Goal: Task Accomplishment & Management: Complete application form

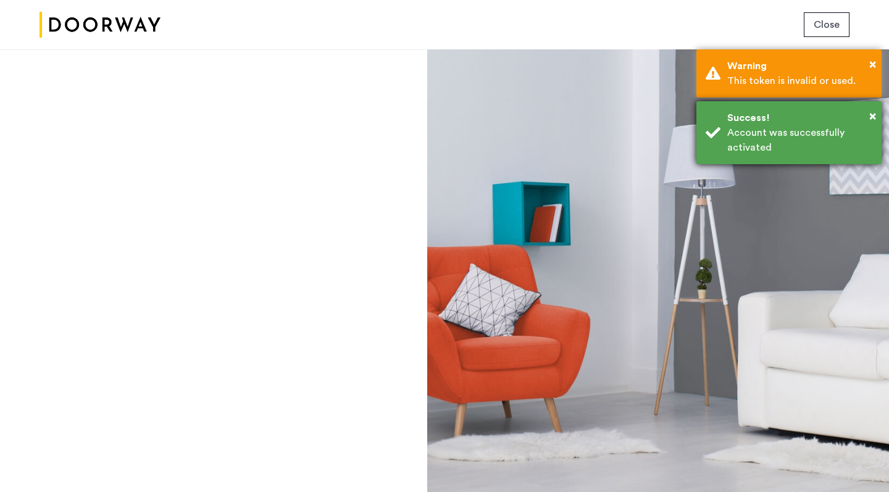
click at [720, 141] on div "× Success! Account was successfully activated" at bounding box center [788, 132] width 185 height 63
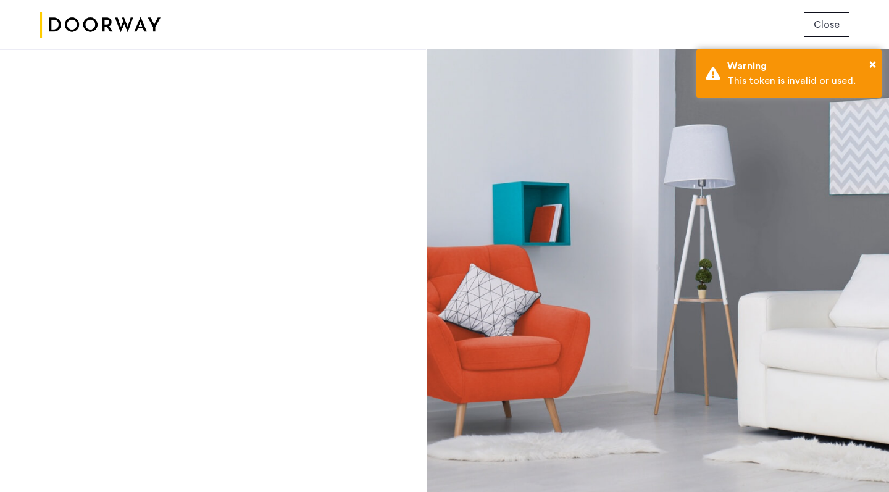
click at [819, 21] on span "Close" at bounding box center [826, 24] width 26 height 15
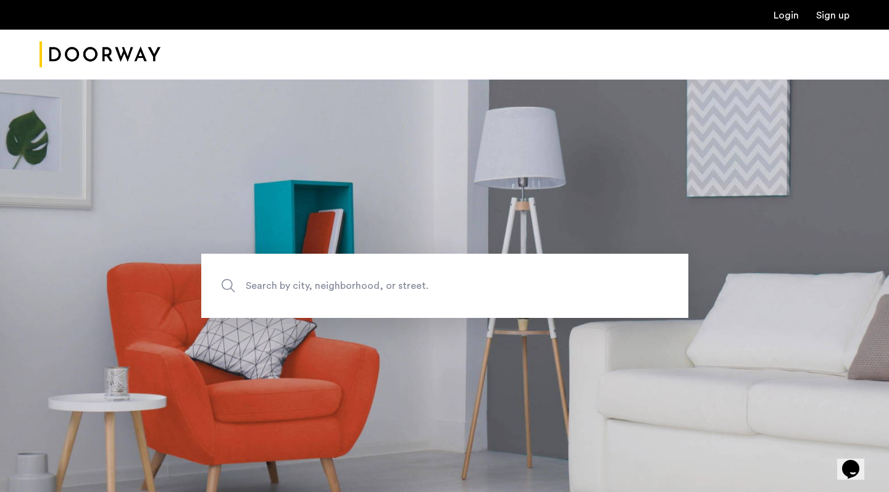
click at [783, 17] on link "Login" at bounding box center [785, 15] width 25 height 10
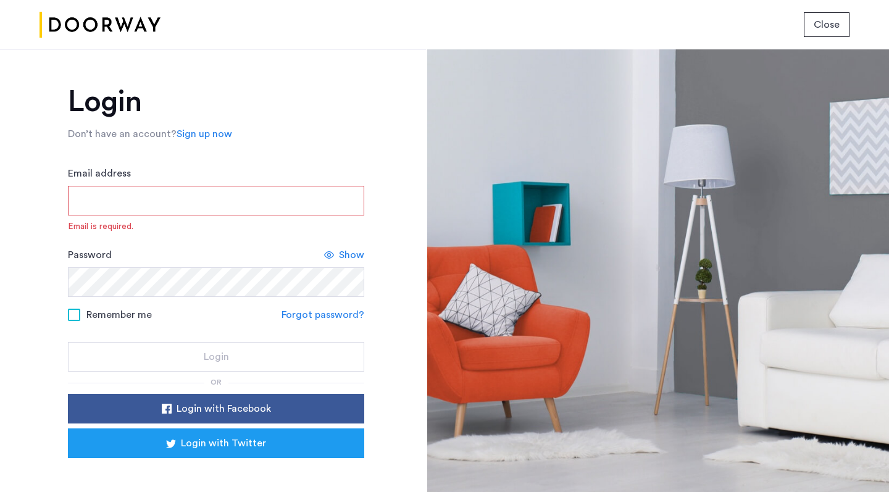
click at [58, 197] on div "Login Don’t have an account? Sign up now Email address Email is required. Passw…" at bounding box center [213, 270] width 426 height 443
click at [115, 218] on div "Email address Email is required." at bounding box center [216, 199] width 296 height 67
click at [110, 206] on input "Email address" at bounding box center [216, 201] width 296 height 30
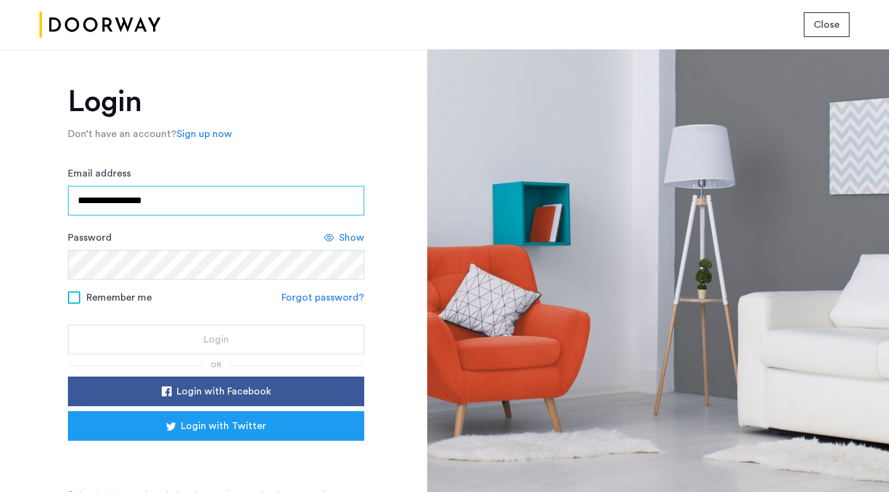
type input "**********"
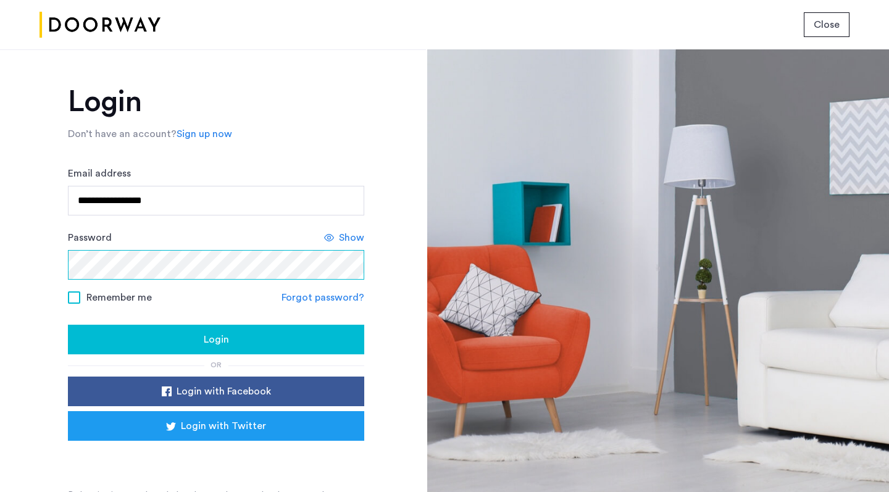
click at [214, 340] on button "Login" at bounding box center [216, 340] width 296 height 30
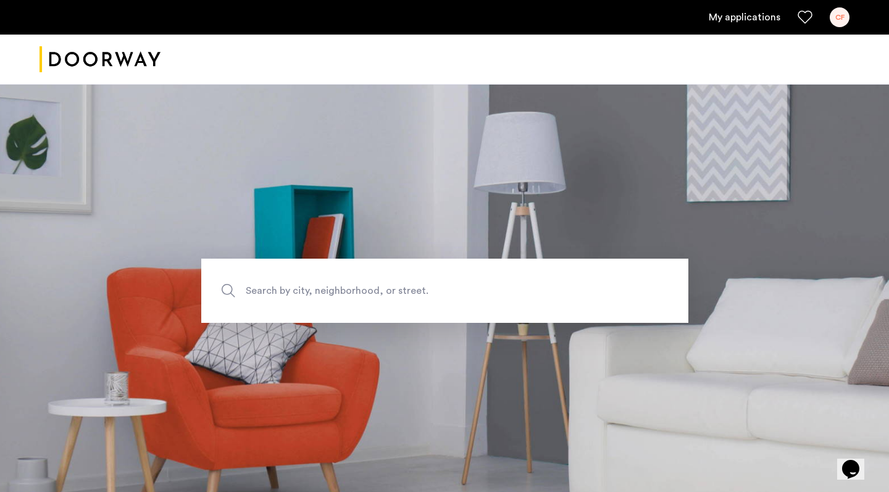
click at [721, 20] on link "My applications" at bounding box center [745, 17] width 72 height 15
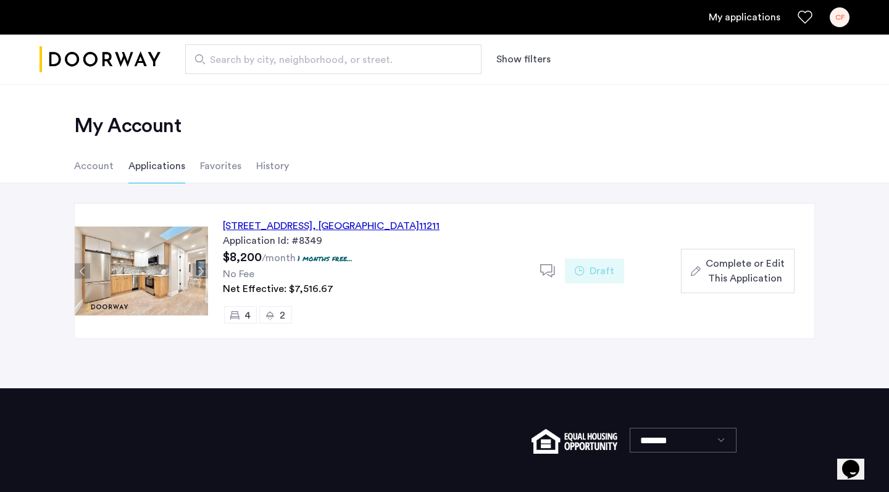
click at [718, 278] on span "Complete or Edit This Application" at bounding box center [744, 271] width 79 height 30
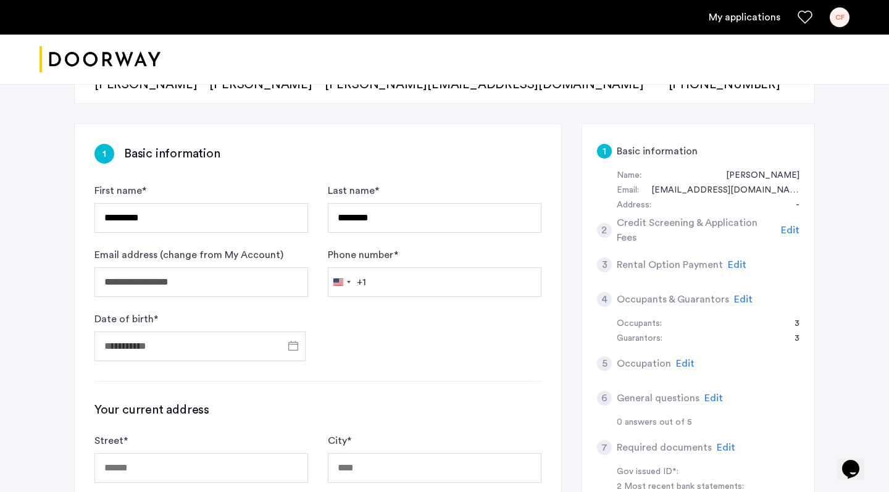
scroll to position [159, 0]
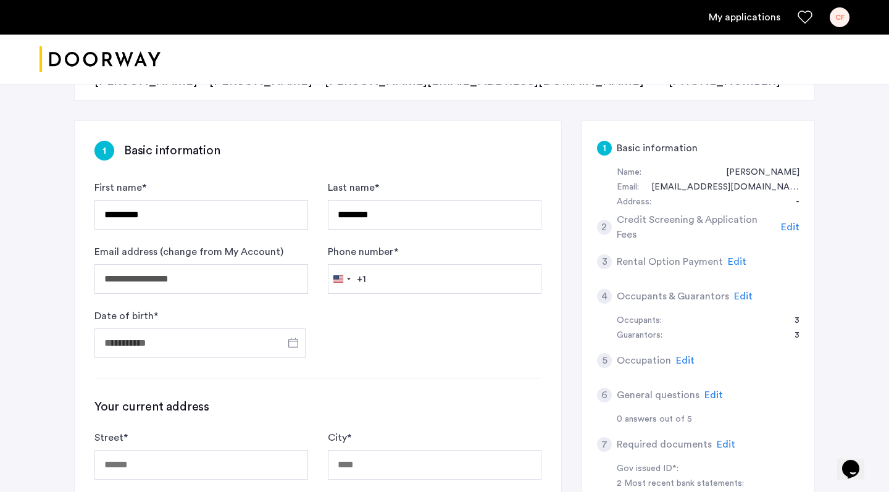
click at [742, 295] on span "Edit" at bounding box center [743, 296] width 19 height 10
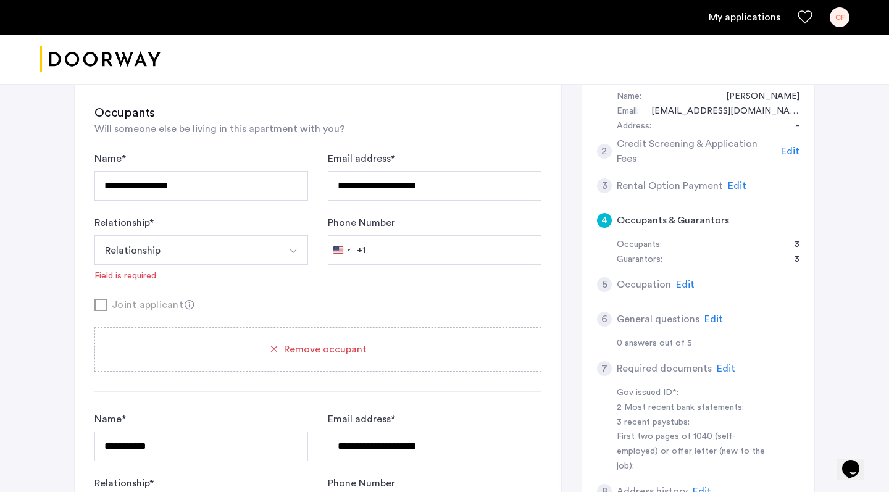
scroll to position [243, 0]
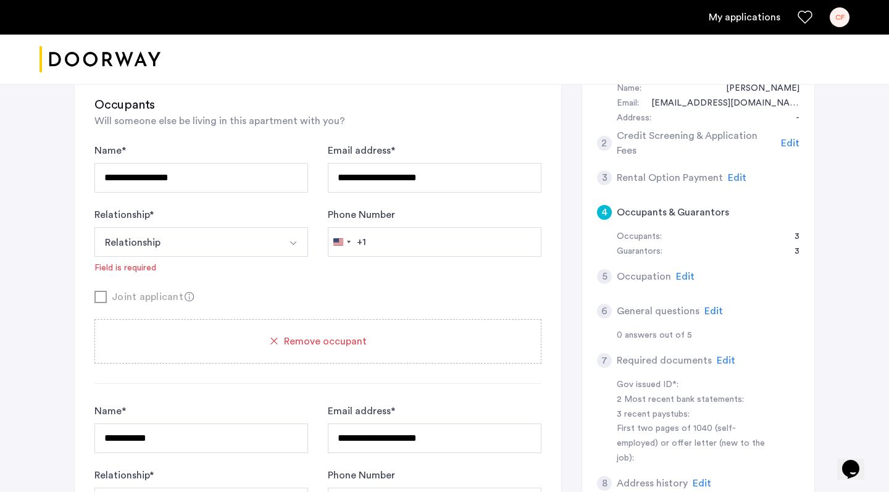
click at [607, 144] on div "2" at bounding box center [604, 143] width 15 height 15
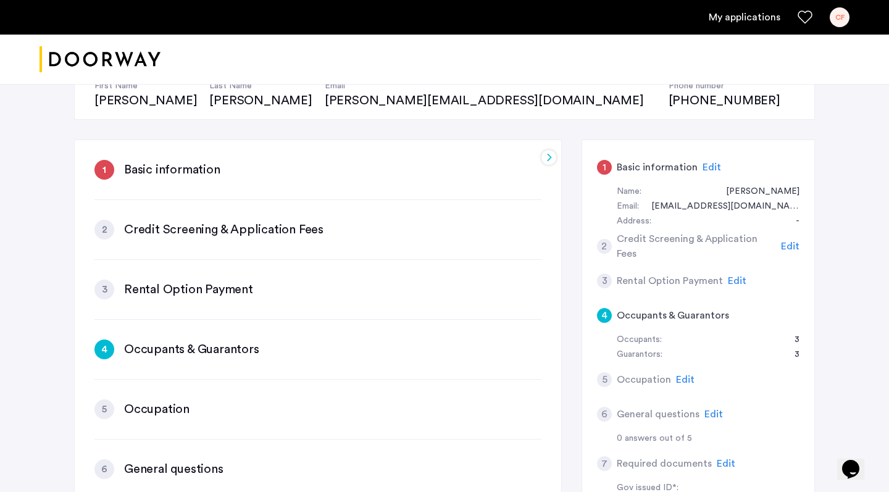
scroll to position [153, 0]
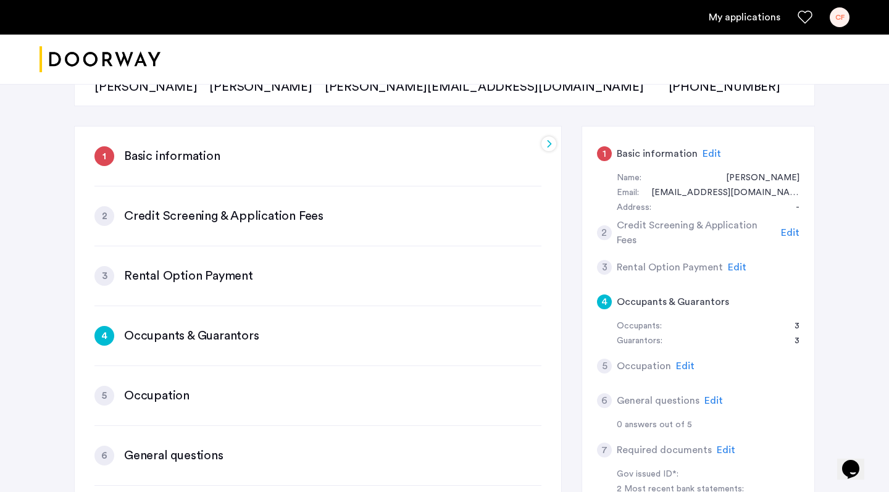
click at [702, 152] on span "Edit" at bounding box center [711, 154] width 19 height 10
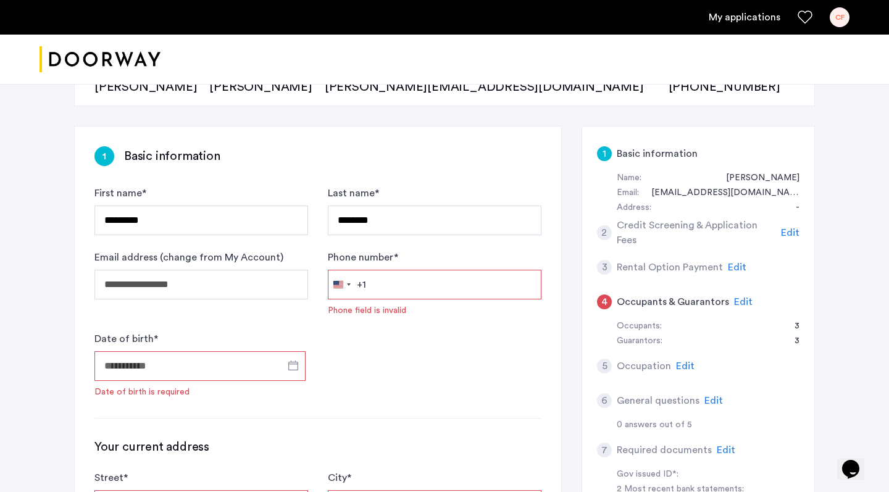
scroll to position [161, 0]
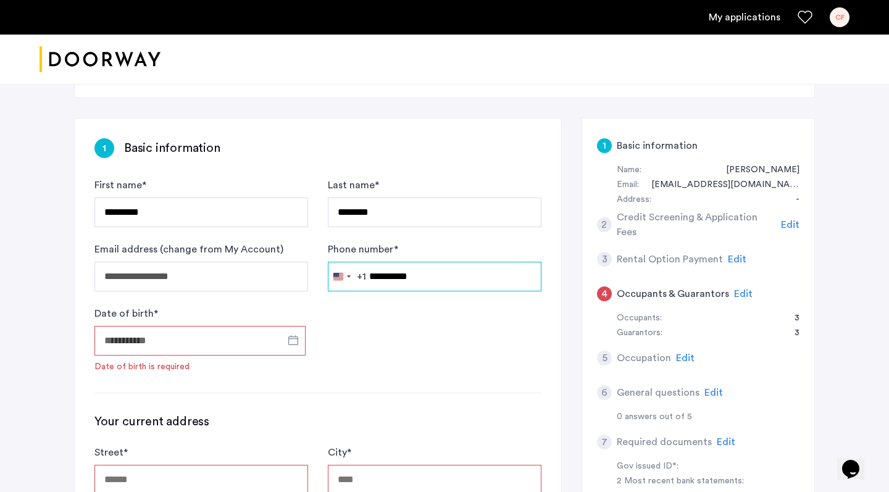
type input "**********"
click at [110, 338] on input "Date of birth *" at bounding box center [199, 341] width 211 height 30
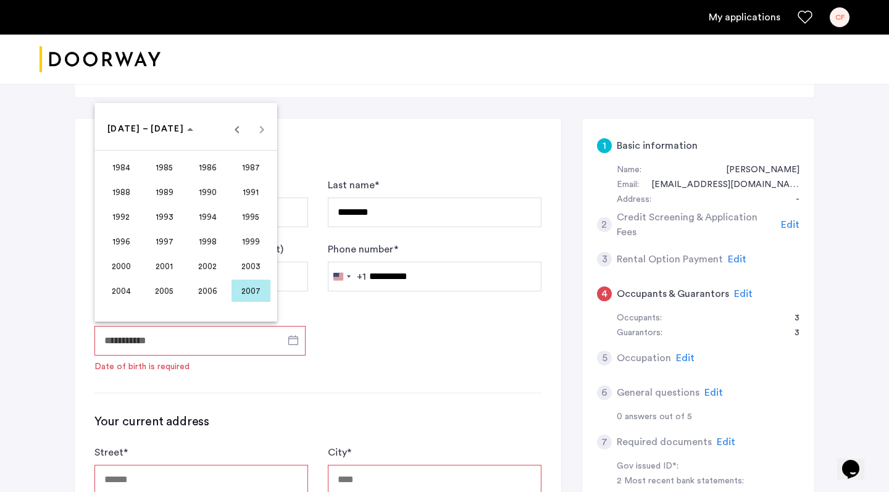
click at [238, 267] on span "2003" at bounding box center [250, 266] width 39 height 22
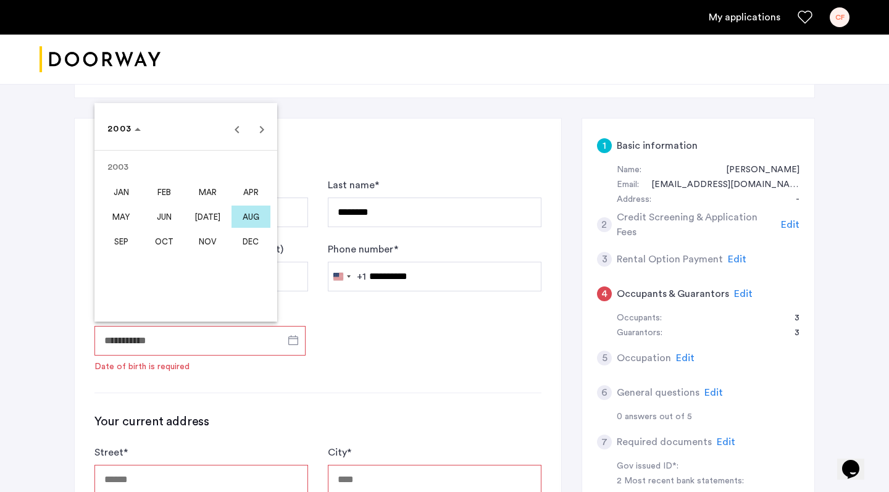
click at [218, 214] on span "[DATE]" at bounding box center [207, 217] width 39 height 22
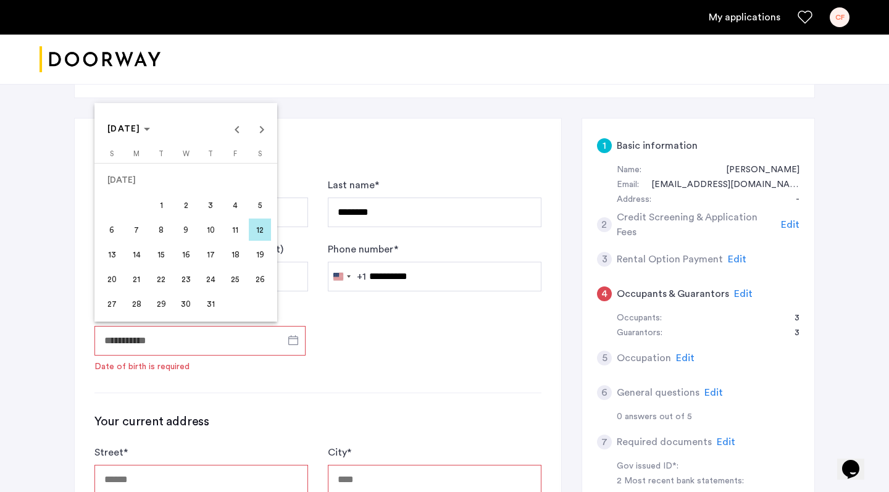
click at [191, 231] on span "9" at bounding box center [186, 229] width 22 height 22
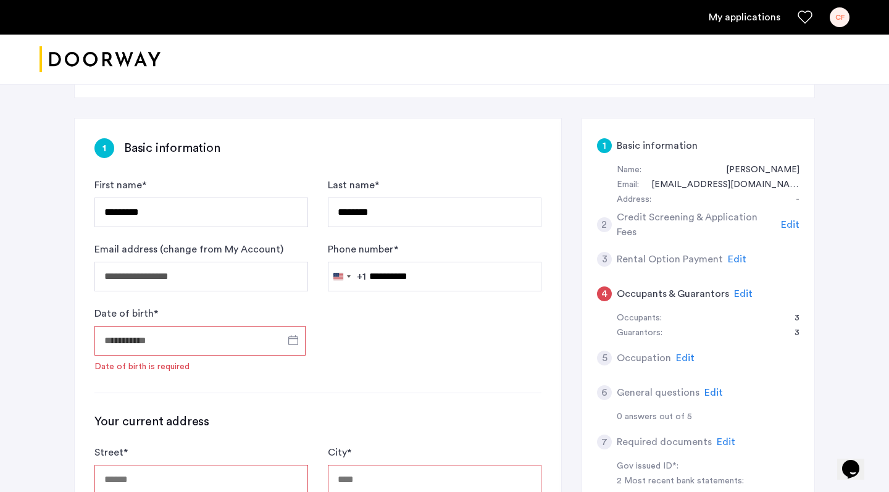
type input "**********"
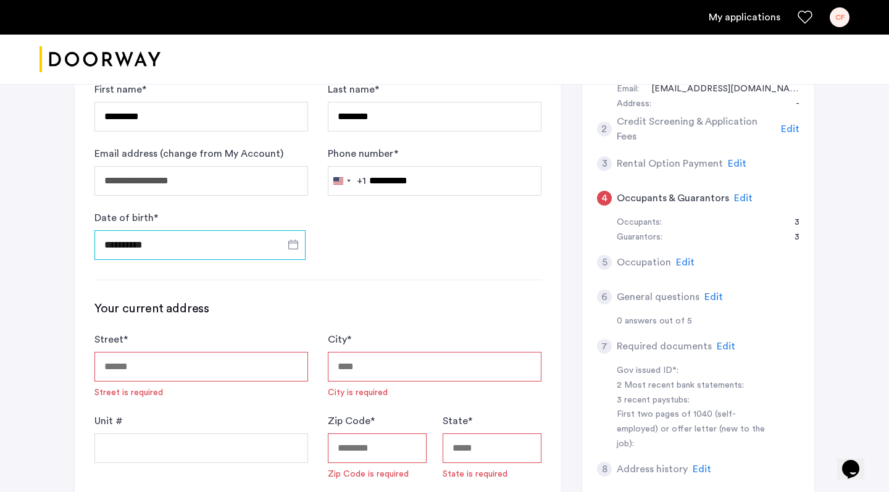
scroll to position [420, 0]
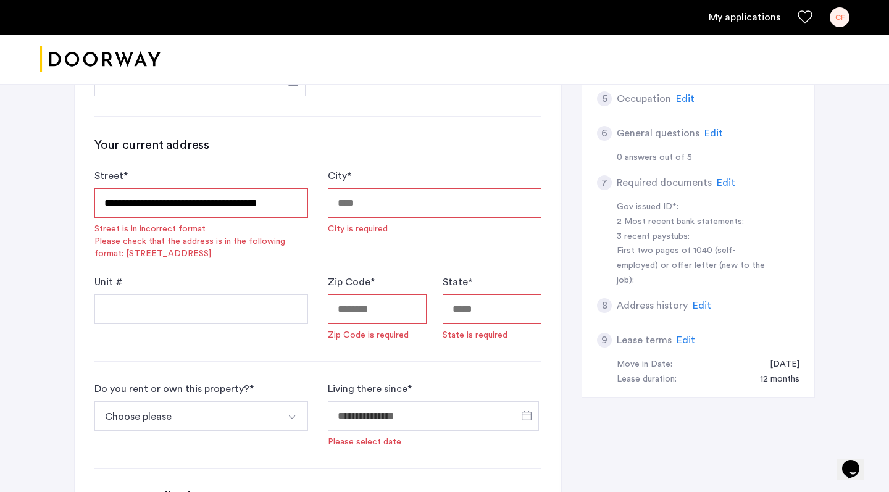
type input "**********"
type input "*****"
type input "**"
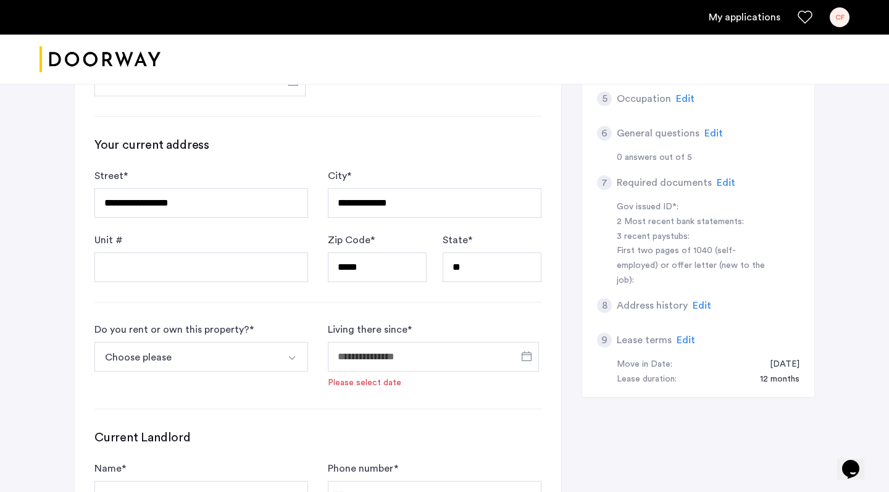
scroll to position [451, 0]
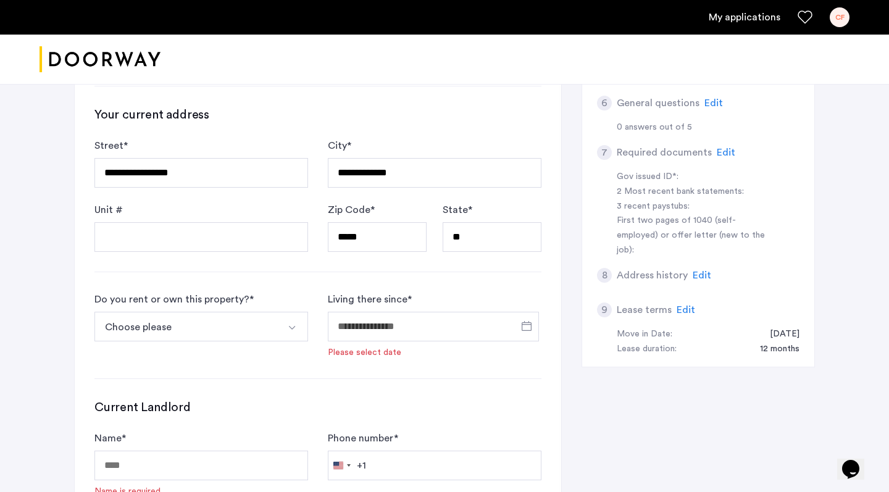
click at [210, 330] on button "Choose please" at bounding box center [186, 327] width 185 height 30
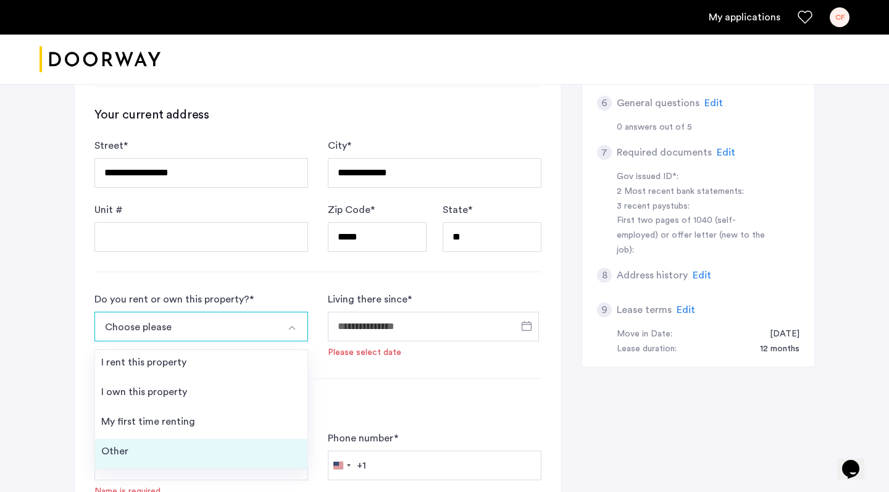
click at [160, 447] on li "Other" at bounding box center [201, 454] width 212 height 30
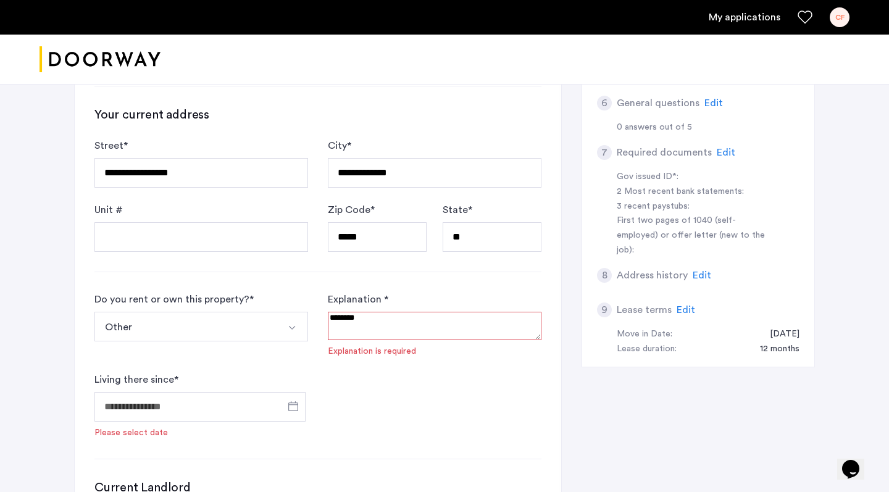
click at [341, 333] on textarea at bounding box center [435, 326] width 214 height 28
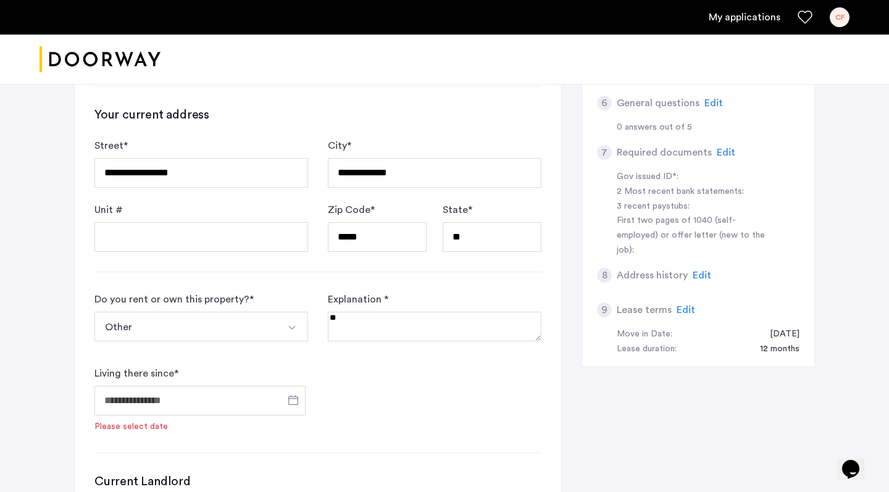
type textarea "*"
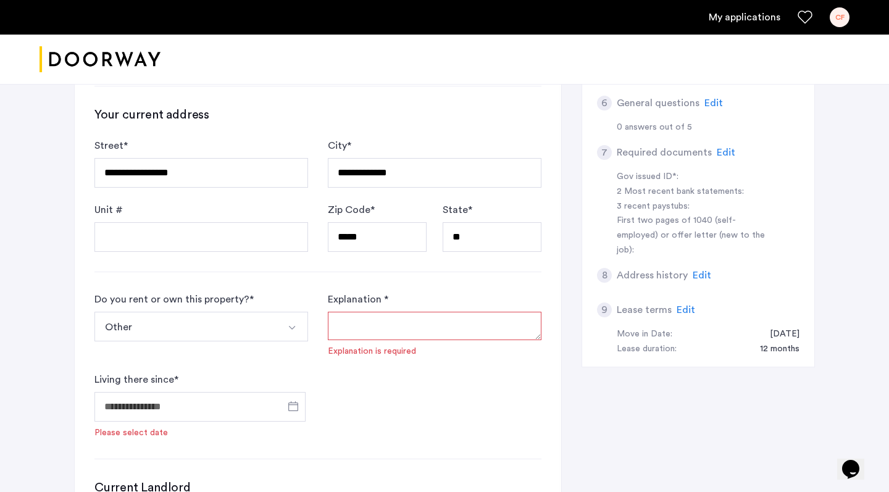
click at [218, 323] on button "Other" at bounding box center [186, 327] width 185 height 30
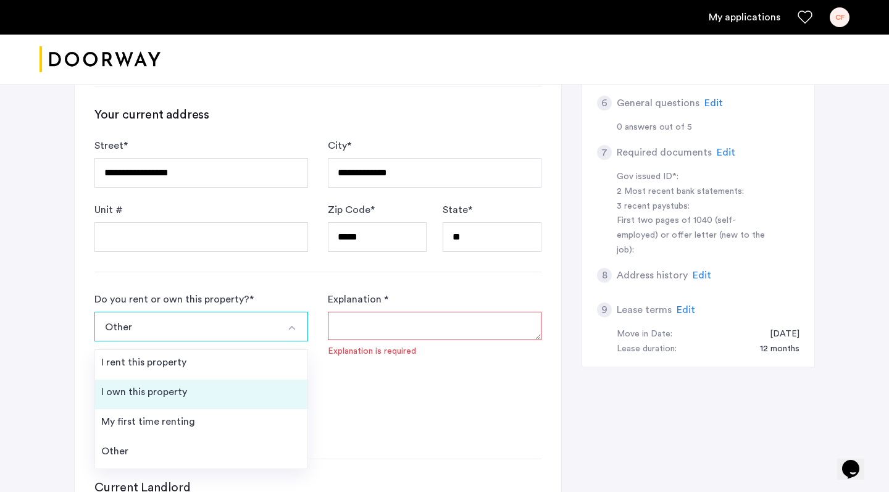
click at [204, 400] on li "I own this property" at bounding box center [201, 395] width 212 height 30
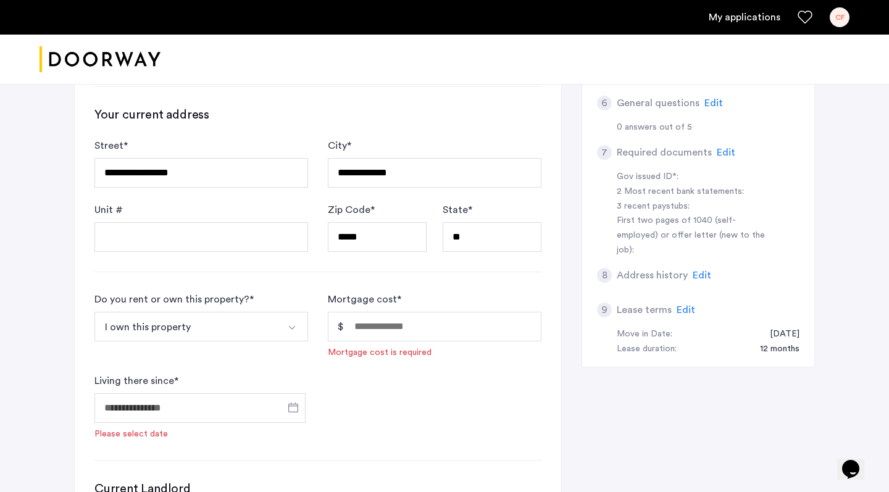
click at [259, 342] on div "I own this property I rent this property I own this property My first time rent…" at bounding box center [201, 329] width 214 height 35
click at [257, 326] on button "I own this property" at bounding box center [186, 327] width 185 height 30
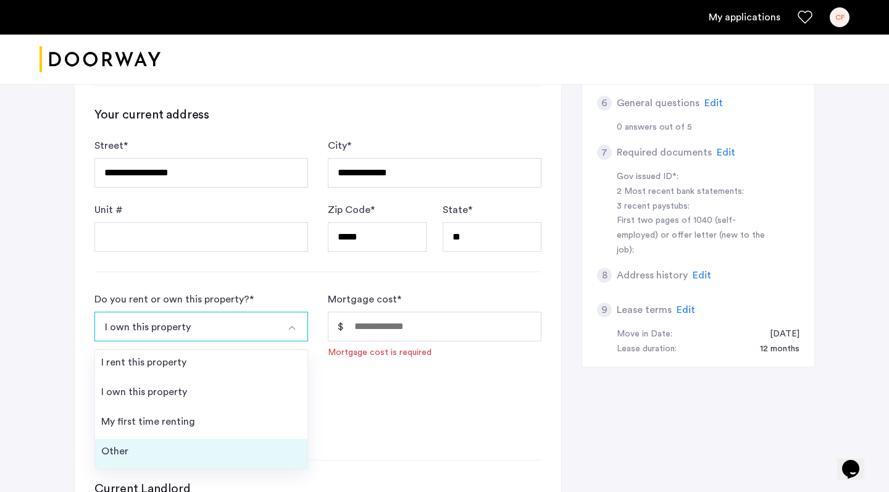
click at [178, 446] on li "Other" at bounding box center [201, 454] width 212 height 30
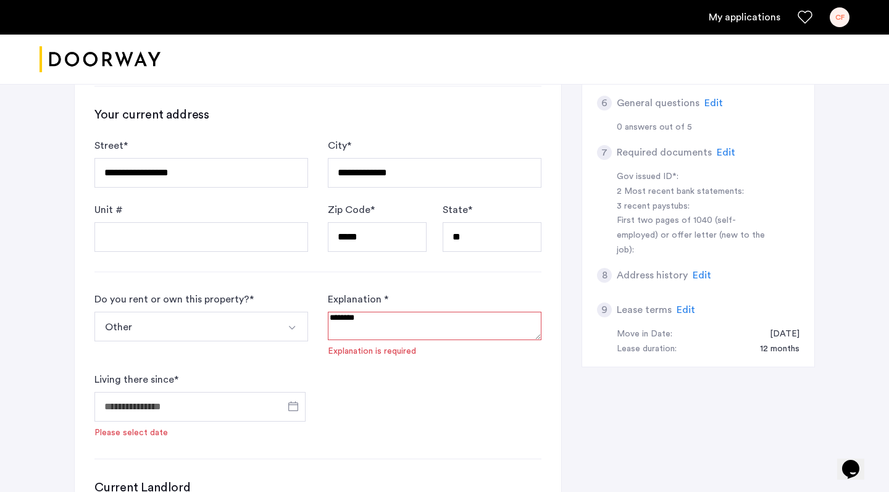
click at [354, 333] on textarea at bounding box center [435, 326] width 214 height 28
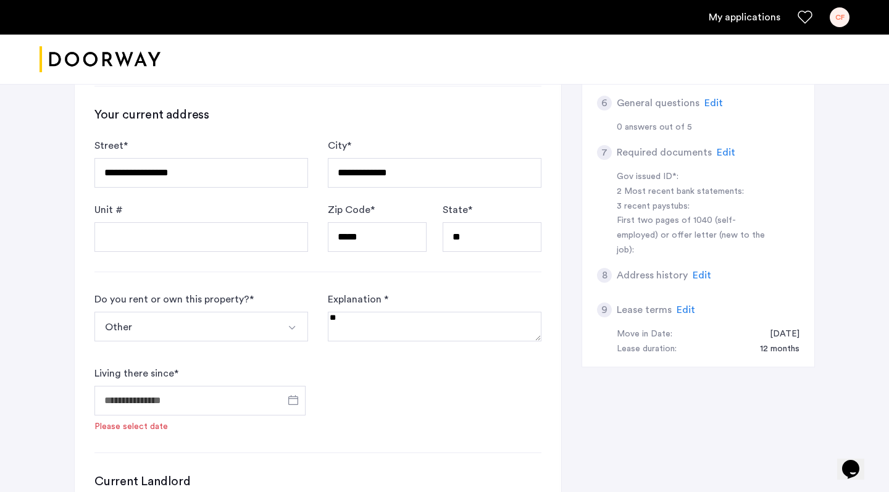
type textarea "*"
type textarea "**********"
click at [206, 396] on input "Living there since *" at bounding box center [199, 401] width 211 height 30
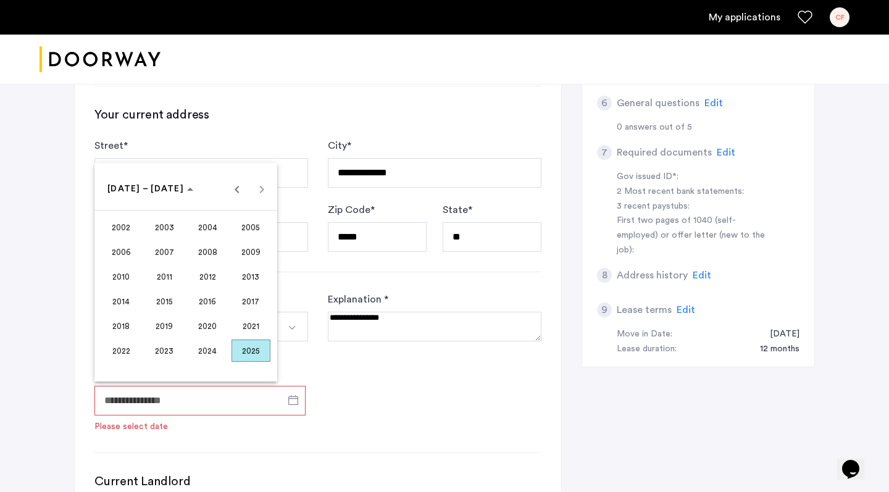
click at [173, 230] on span "2003" at bounding box center [164, 227] width 39 height 22
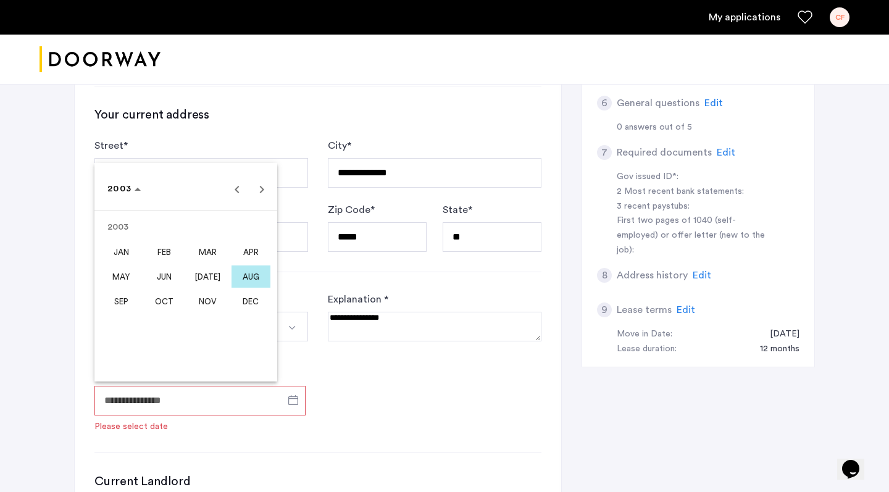
click at [199, 273] on span "[DATE]" at bounding box center [207, 276] width 39 height 22
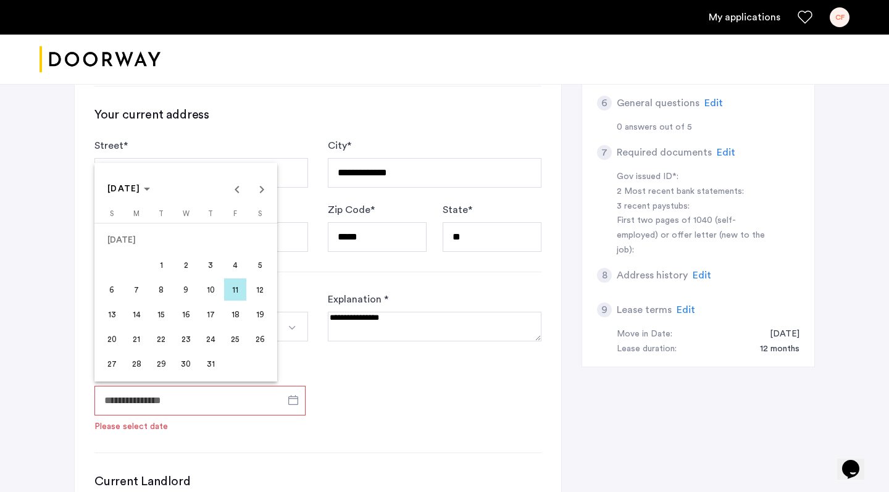
click at [187, 289] on span "9" at bounding box center [186, 289] width 22 height 22
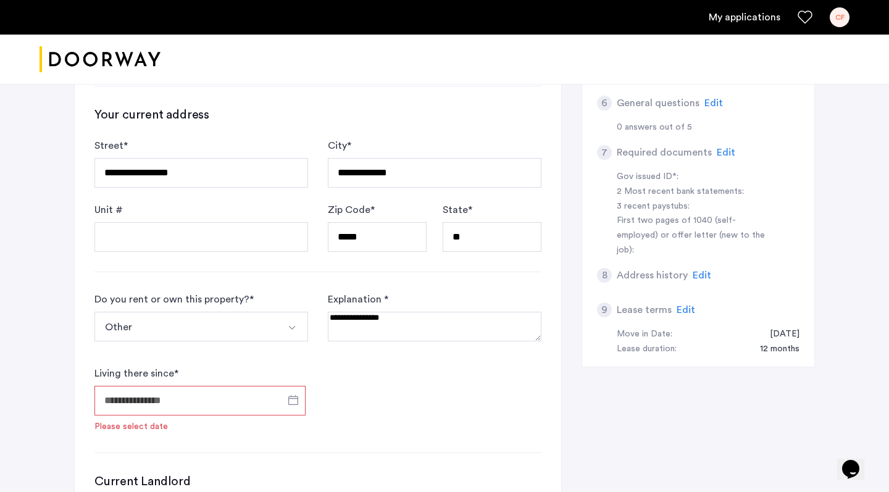
type input "**********"
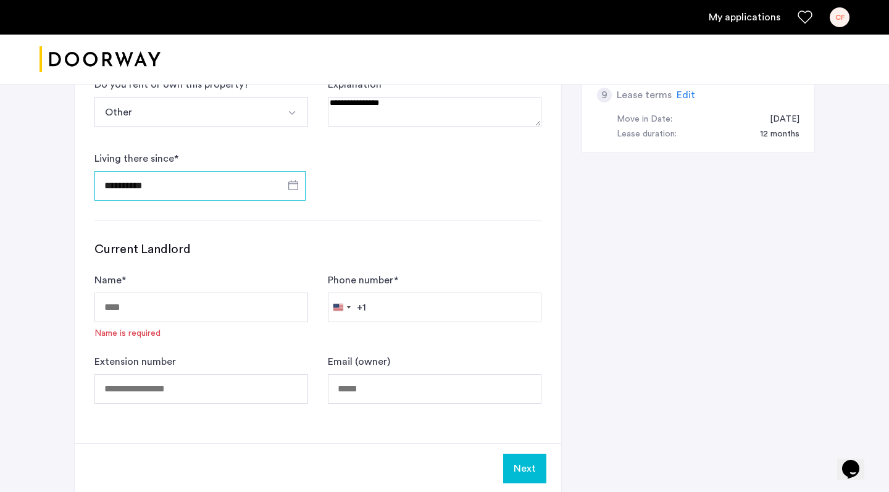
scroll to position [673, 0]
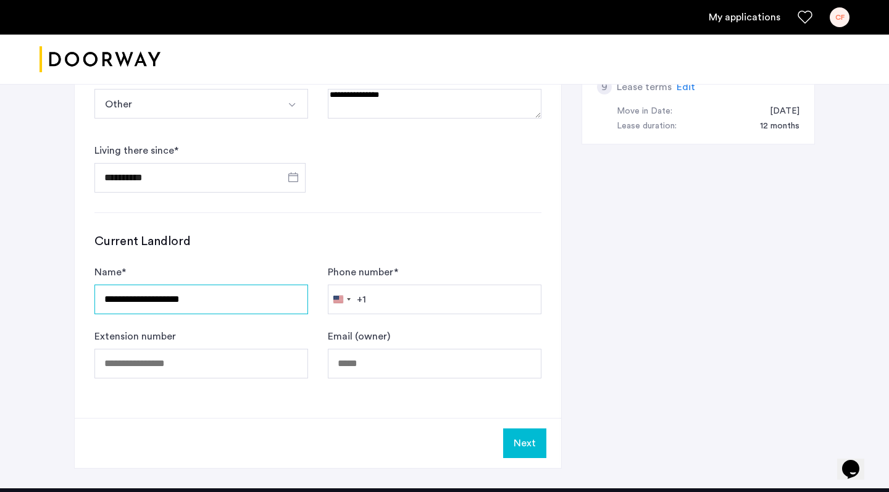
type input "**********"
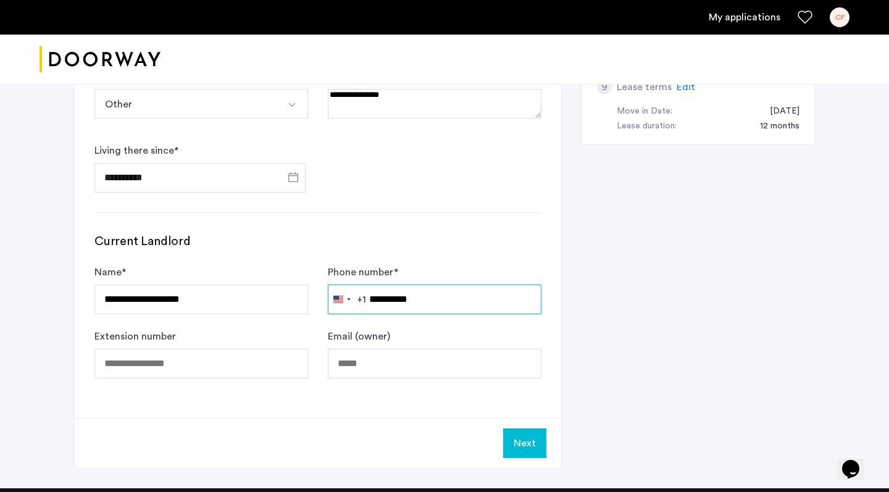
type input "**********"
click at [264, 419] on div "Next" at bounding box center [318, 443] width 486 height 50
click at [517, 434] on button "Next" at bounding box center [524, 443] width 43 height 30
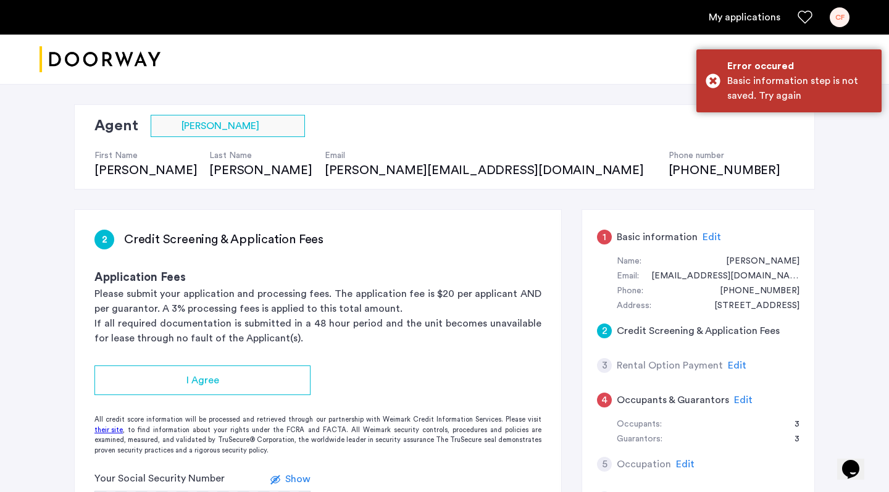
scroll to position [151, 0]
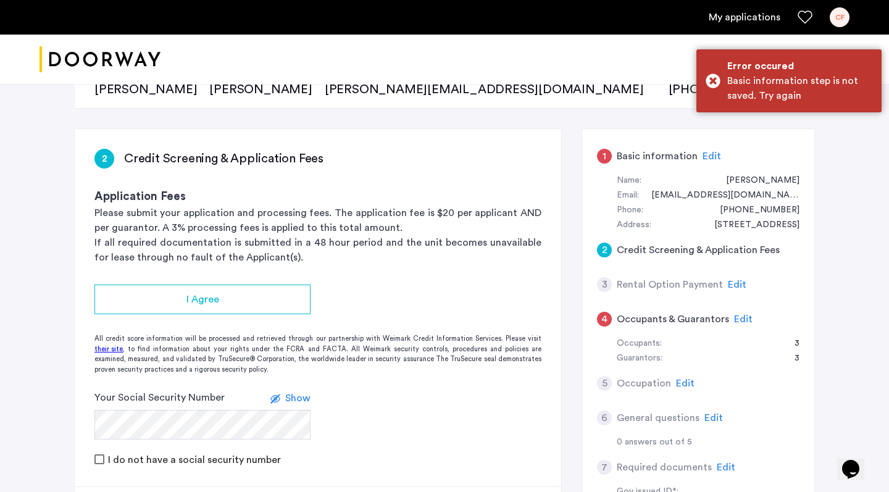
click at [710, 152] on span "Edit" at bounding box center [711, 156] width 19 height 10
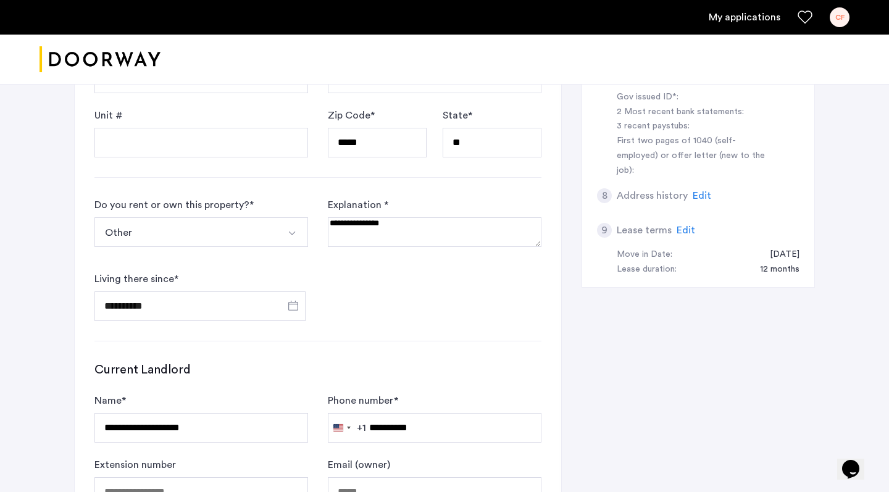
scroll to position [825, 0]
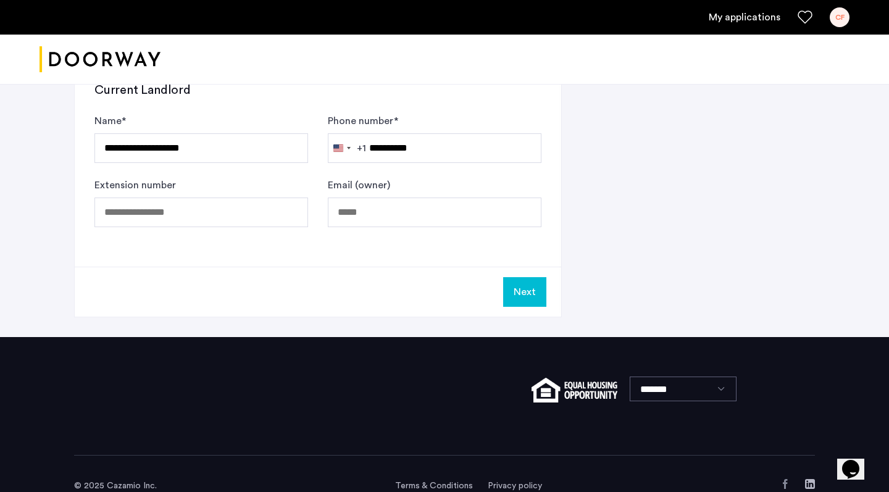
click at [515, 291] on button "Next" at bounding box center [524, 292] width 43 height 30
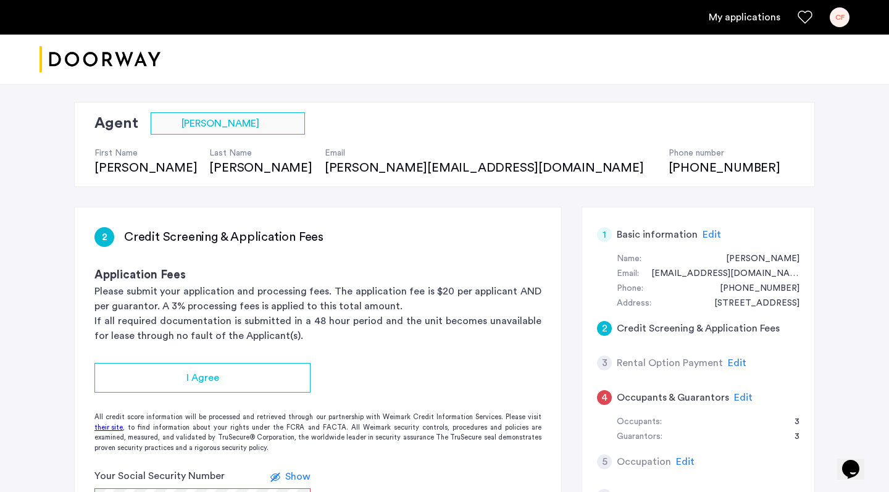
scroll to position [128, 0]
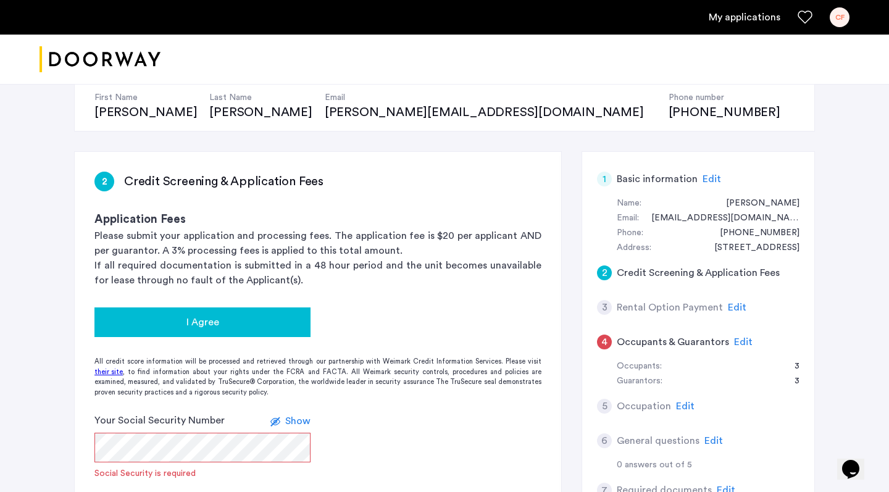
click at [143, 316] on div "I Agree" at bounding box center [202, 322] width 196 height 15
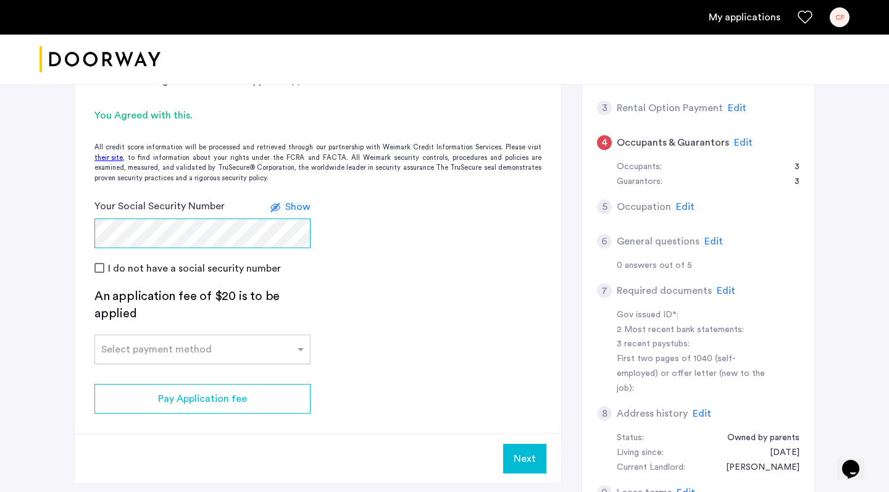
scroll to position [336, 0]
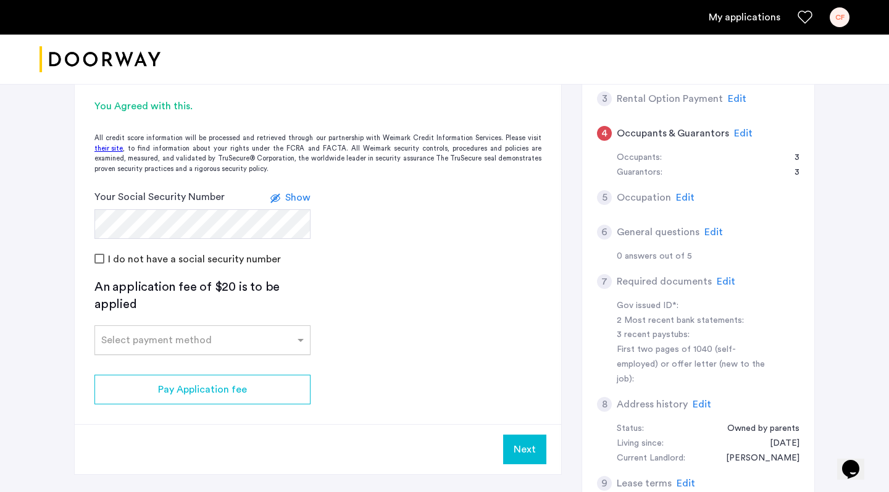
click at [113, 335] on input "text" at bounding box center [190, 337] width 178 height 9
click at [118, 364] on span "Credit Card" at bounding box center [128, 367] width 55 height 10
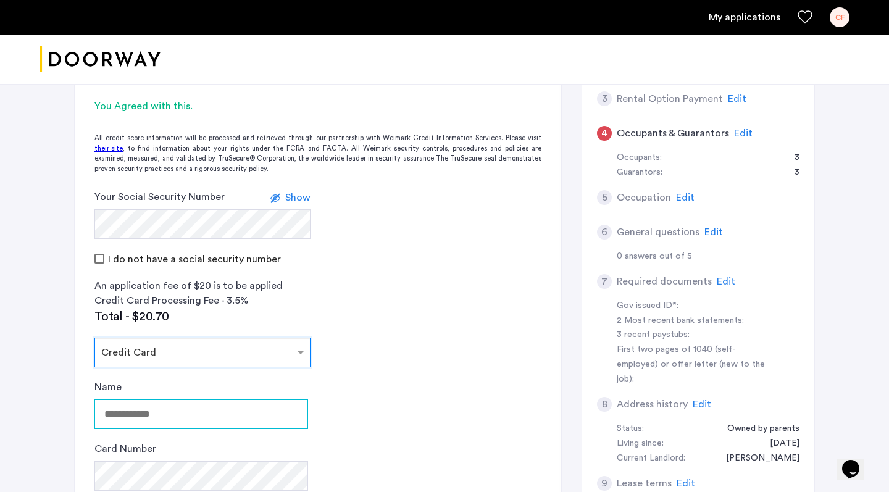
click at [122, 404] on input "Name" at bounding box center [201, 414] width 214 height 30
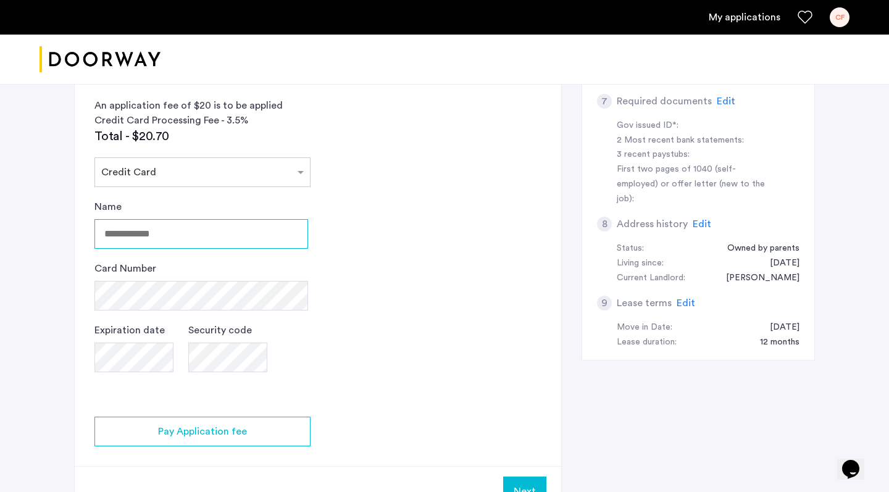
scroll to position [515, 0]
type input "**********"
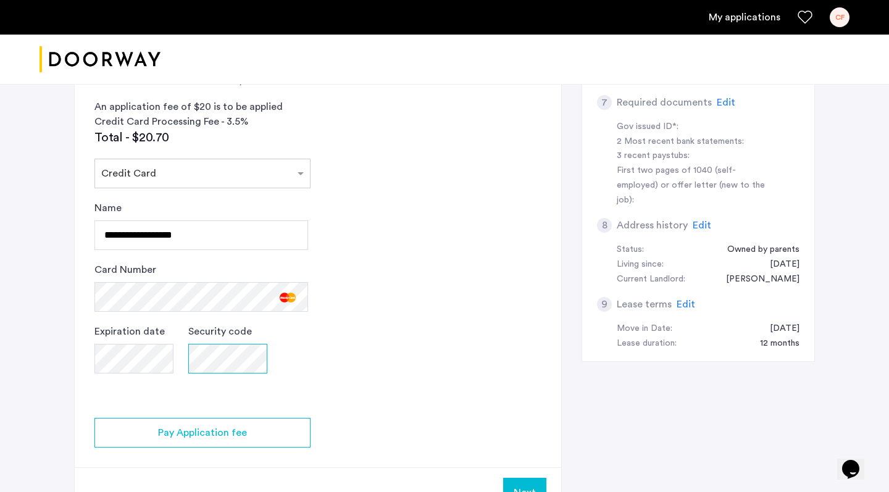
scroll to position [565, 0]
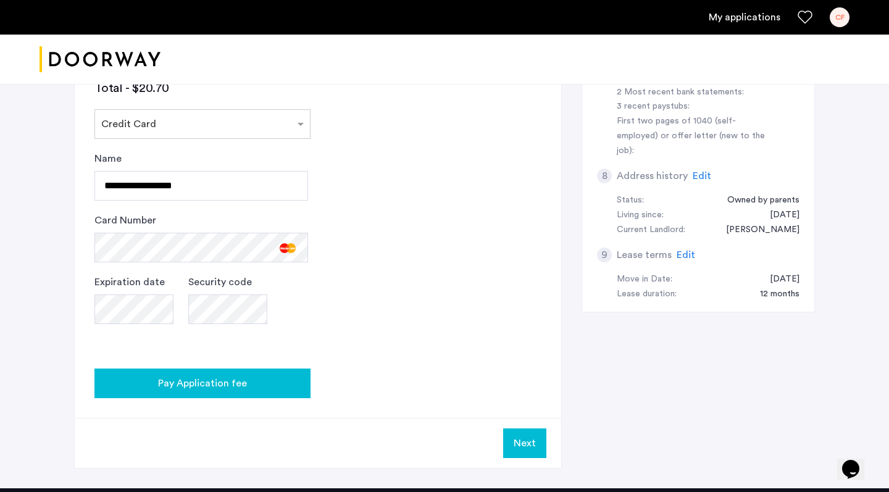
click at [194, 378] on span "Pay Application fee" at bounding box center [202, 383] width 89 height 15
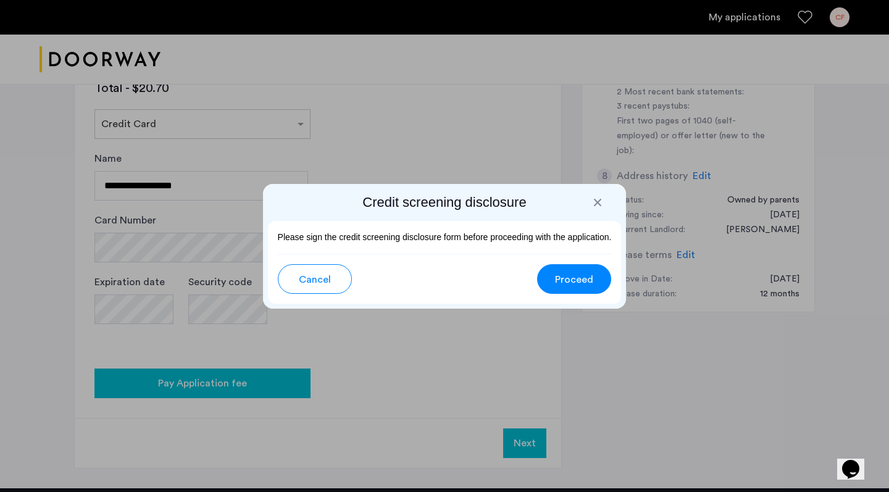
scroll to position [0, 0]
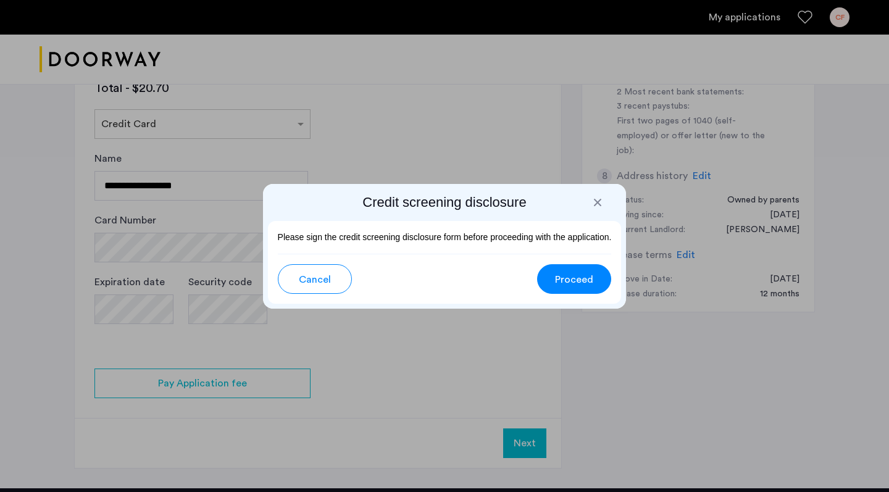
click at [559, 276] on span "Proceed" at bounding box center [574, 279] width 38 height 15
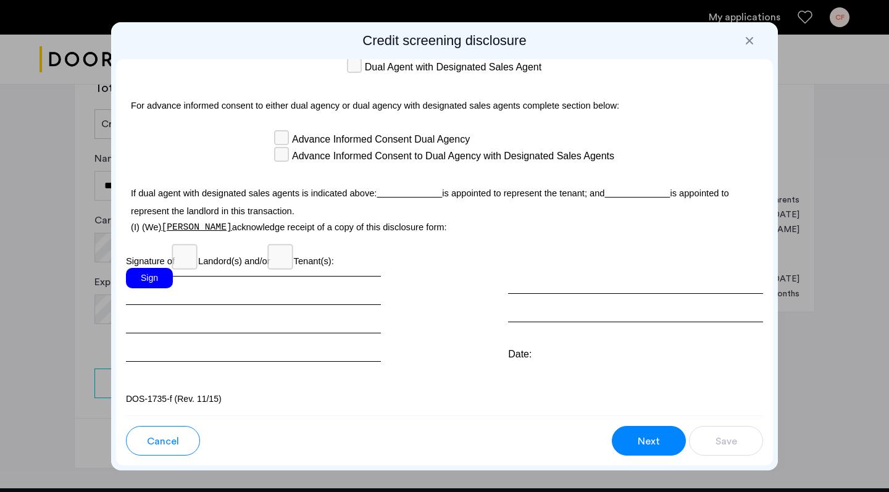
scroll to position [3673, 0]
click at [162, 283] on div "Sign" at bounding box center [149, 278] width 47 height 20
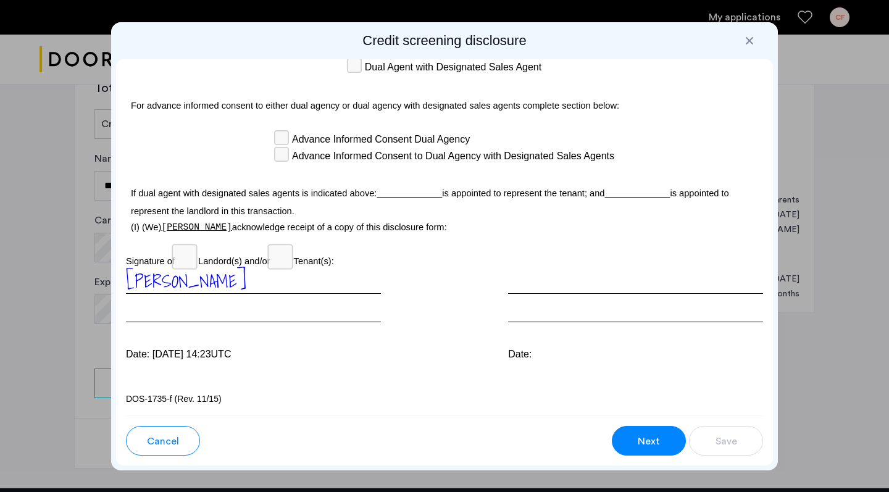
click at [544, 347] on div "Date:" at bounding box center [635, 354] width 255 height 15
click at [546, 289] on div at bounding box center [635, 295] width 255 height 54
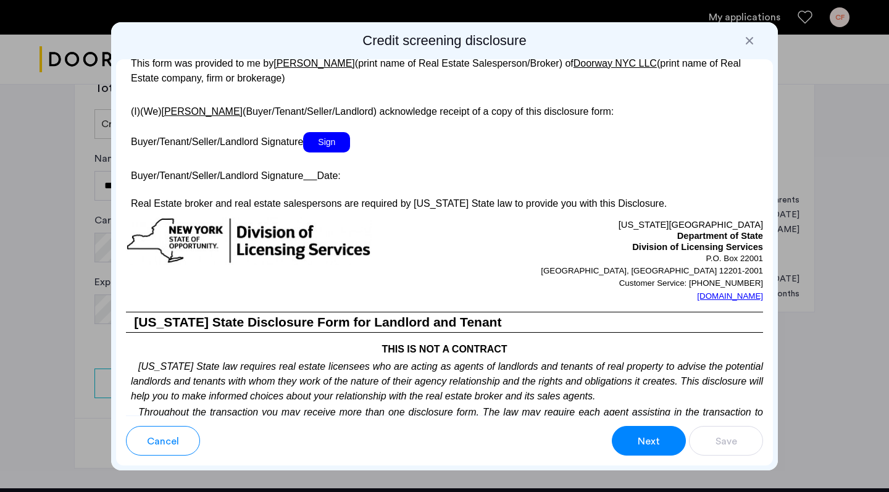
scroll to position [2314, 0]
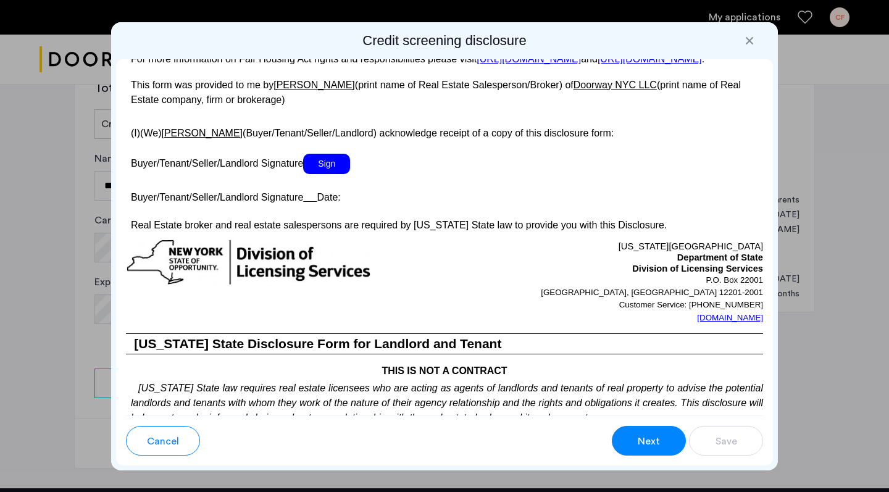
click at [321, 174] on span "Sign" at bounding box center [326, 164] width 47 height 20
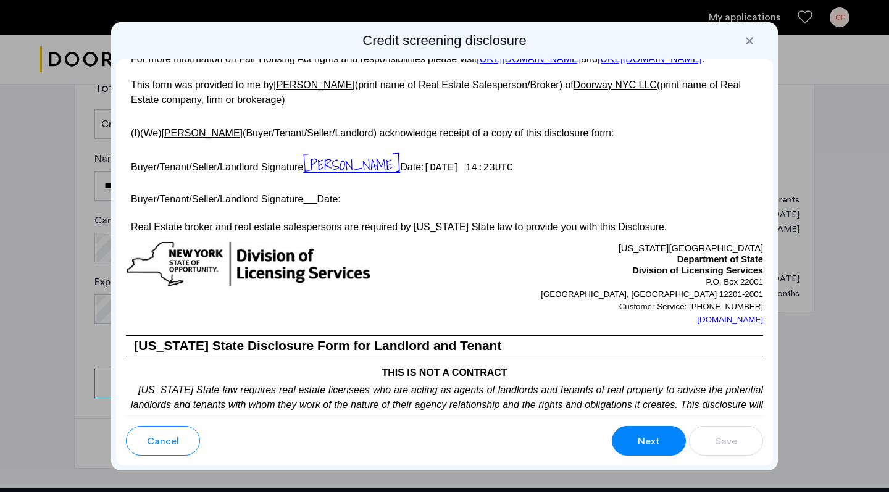
click at [635, 433] on button "Next" at bounding box center [649, 441] width 74 height 30
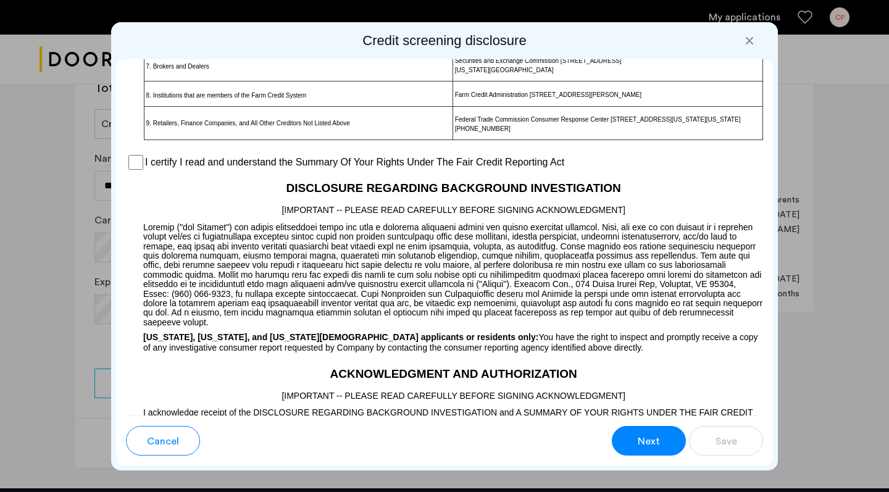
scroll to position [1026, 0]
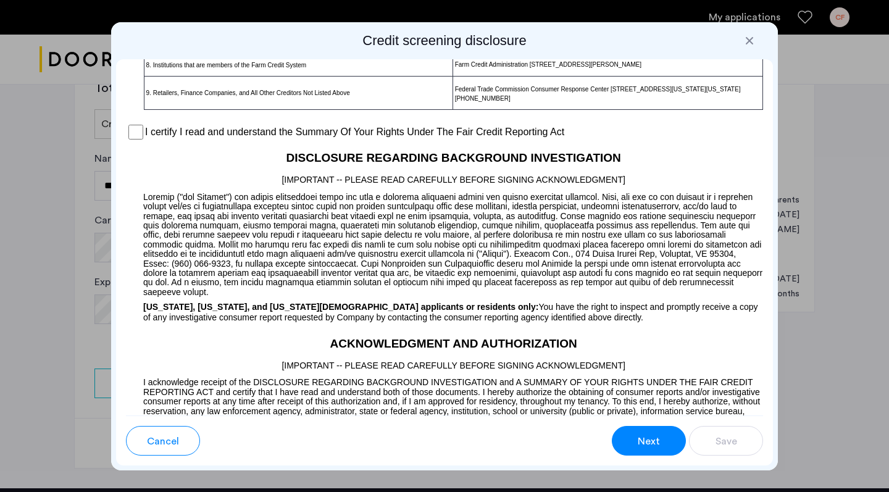
click at [146, 139] on label "I certify I read and understand the Summary Of Your Rights Under The Fair Credi…" at bounding box center [354, 132] width 419 height 15
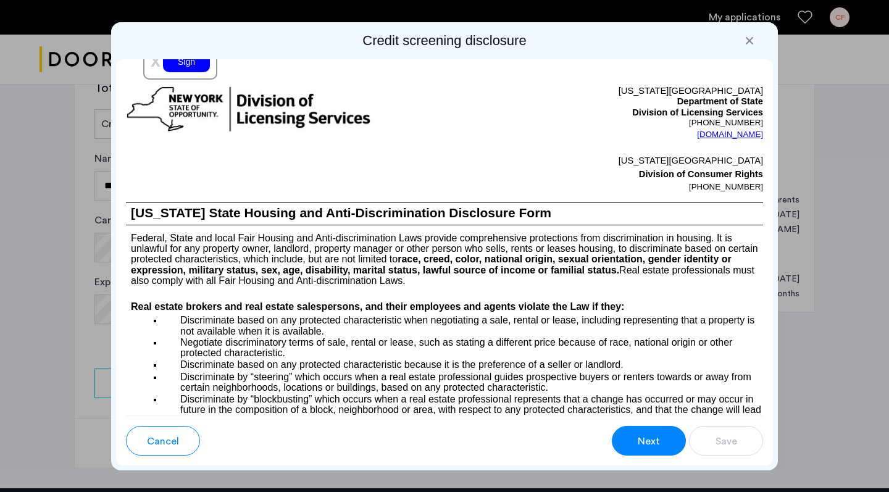
scroll to position [1549, 0]
click at [180, 72] on div "Sign" at bounding box center [186, 61] width 47 height 20
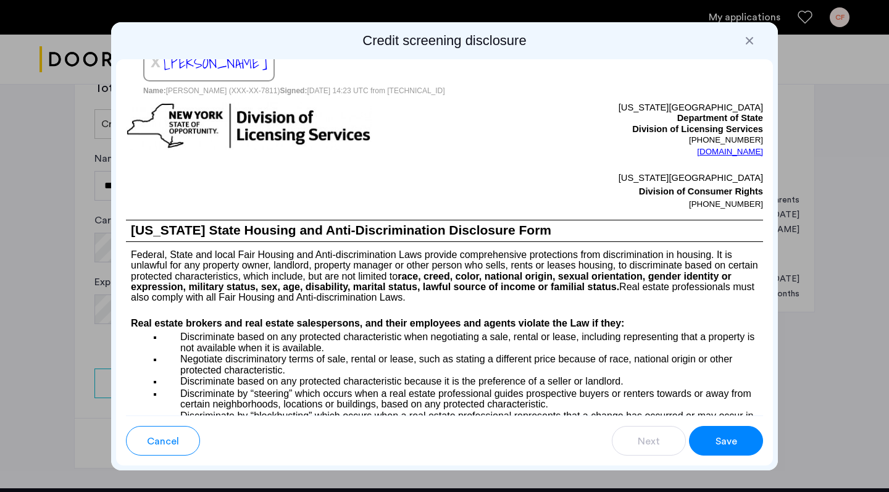
click at [736, 434] on span "Save" at bounding box center [726, 441] width 22 height 15
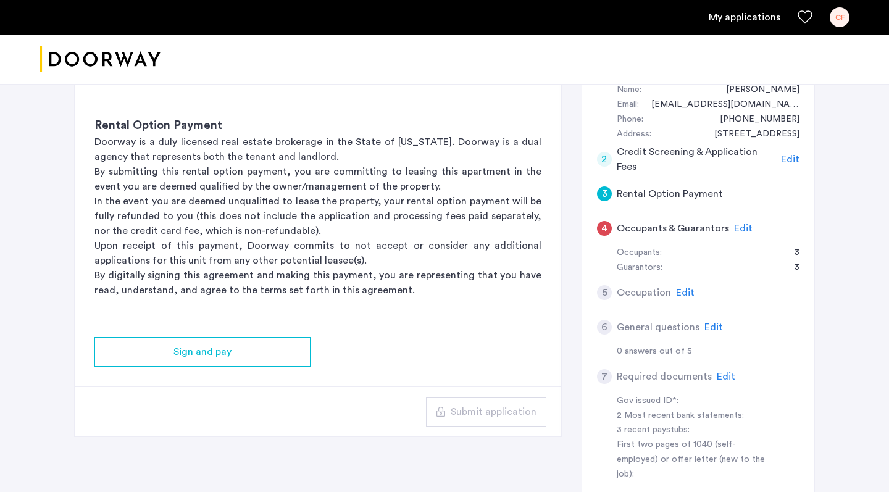
scroll to position [271, 0]
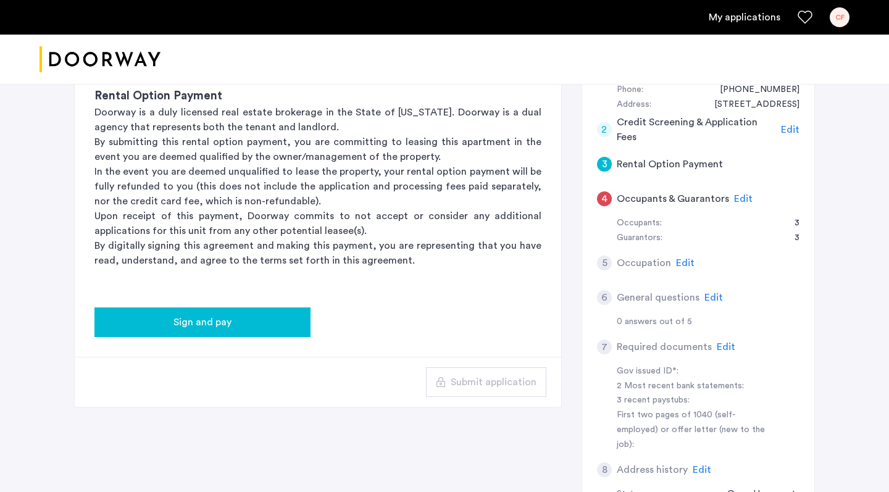
click at [195, 316] on span "Sign and pay" at bounding box center [202, 322] width 58 height 15
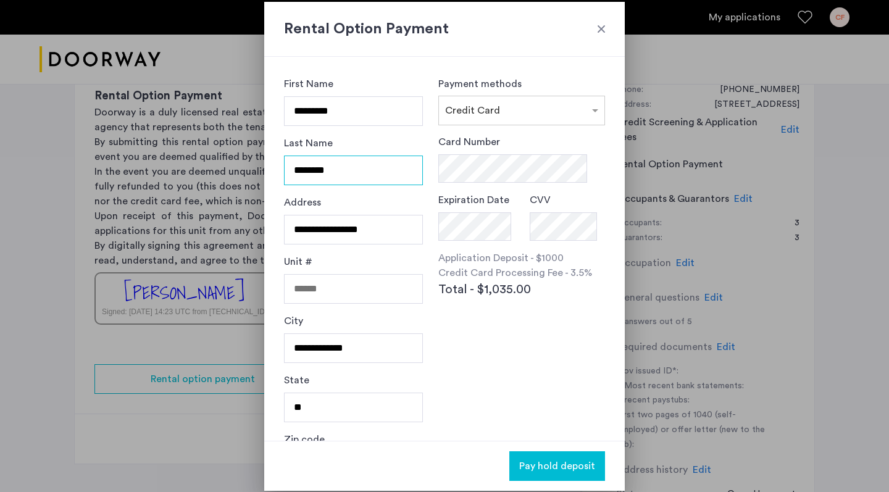
scroll to position [0, 0]
click at [597, 31] on div at bounding box center [601, 29] width 12 height 12
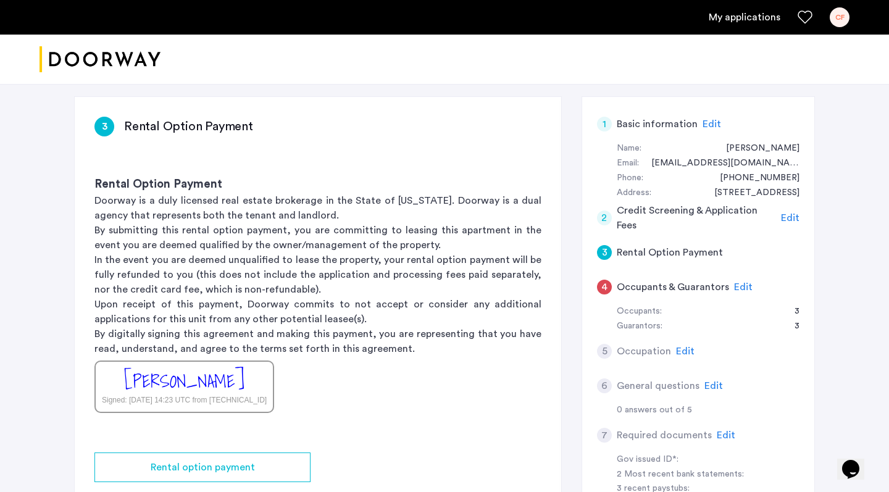
scroll to position [222, 0]
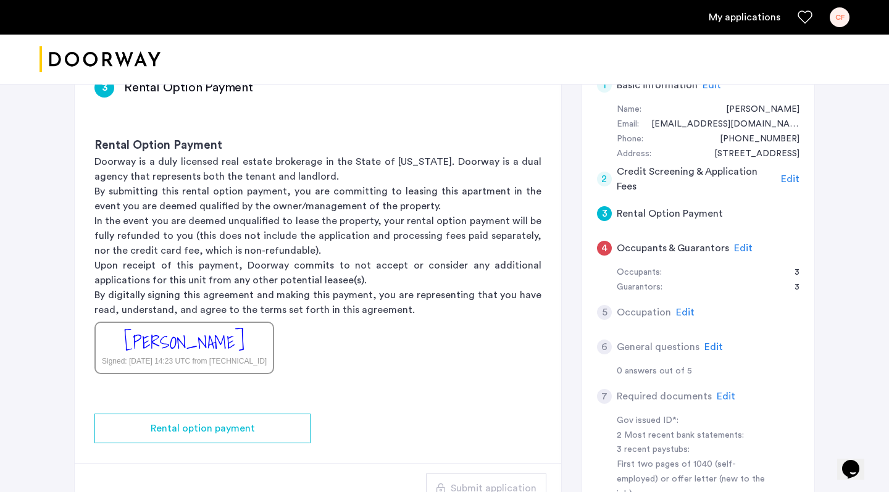
click at [605, 212] on div "3" at bounding box center [604, 213] width 15 height 15
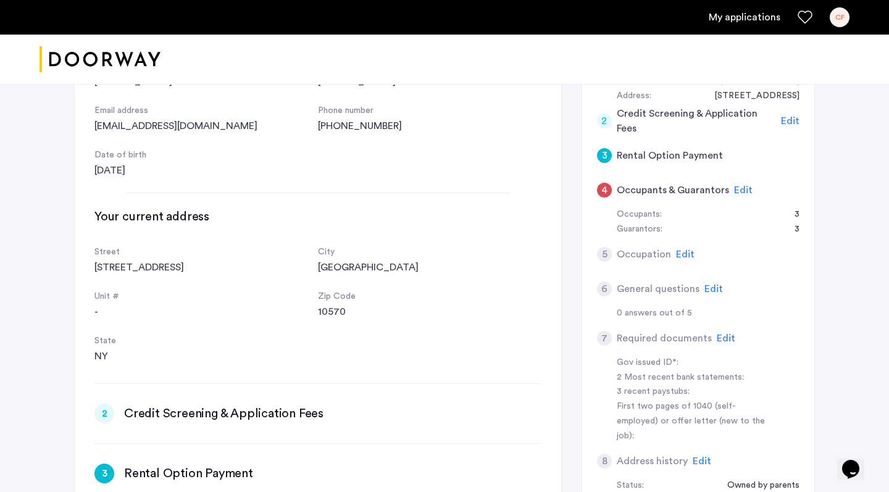
scroll to position [0, 0]
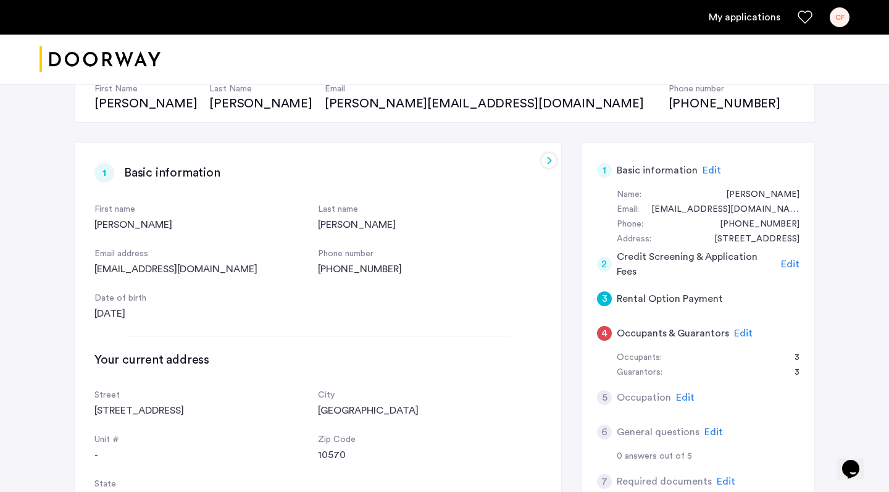
click at [605, 335] on div "4" at bounding box center [604, 333] width 15 height 15
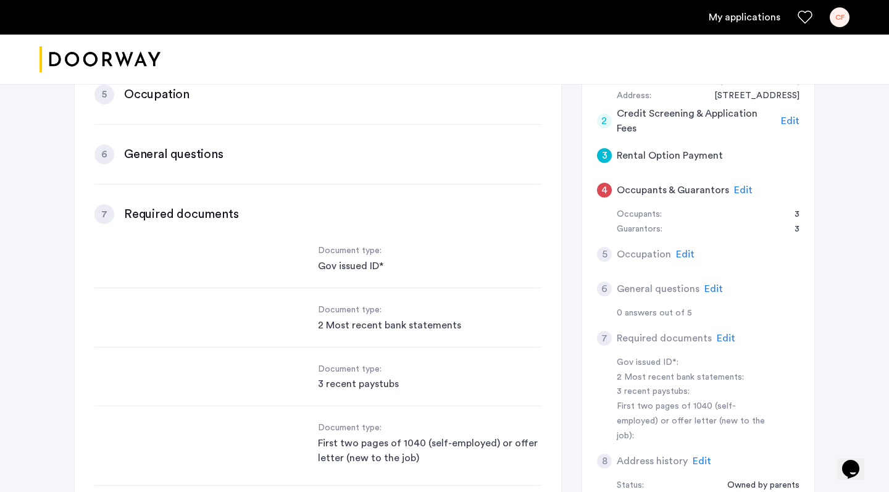
scroll to position [499, 0]
click at [605, 118] on div "2" at bounding box center [604, 121] width 15 height 15
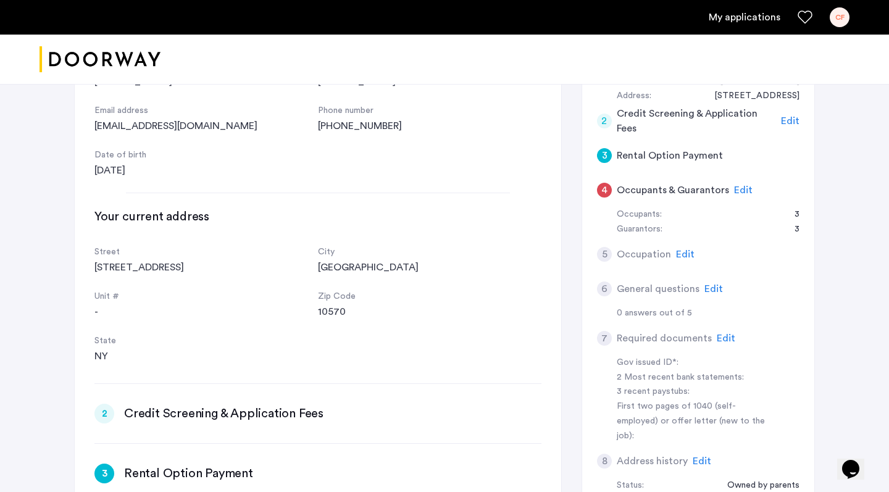
scroll to position [0, 0]
click at [607, 118] on div "2" at bounding box center [604, 121] width 15 height 15
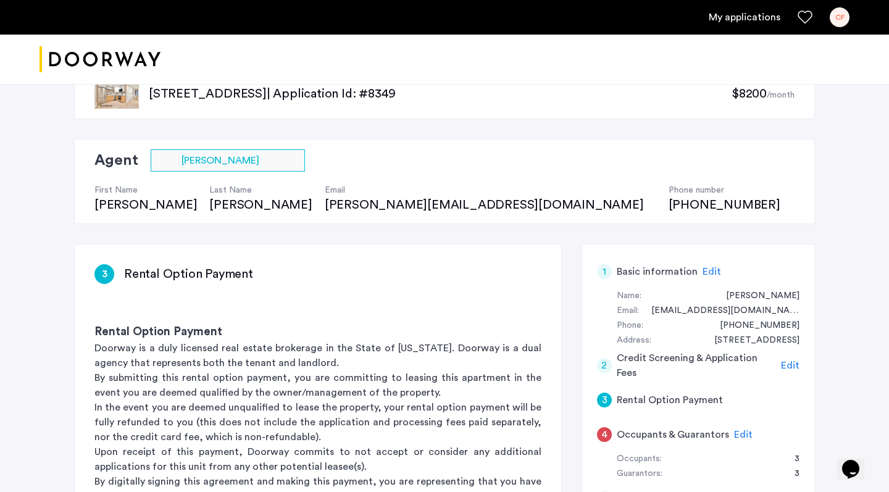
scroll to position [35, 0]
click at [607, 365] on div "2" at bounding box center [604, 366] width 15 height 15
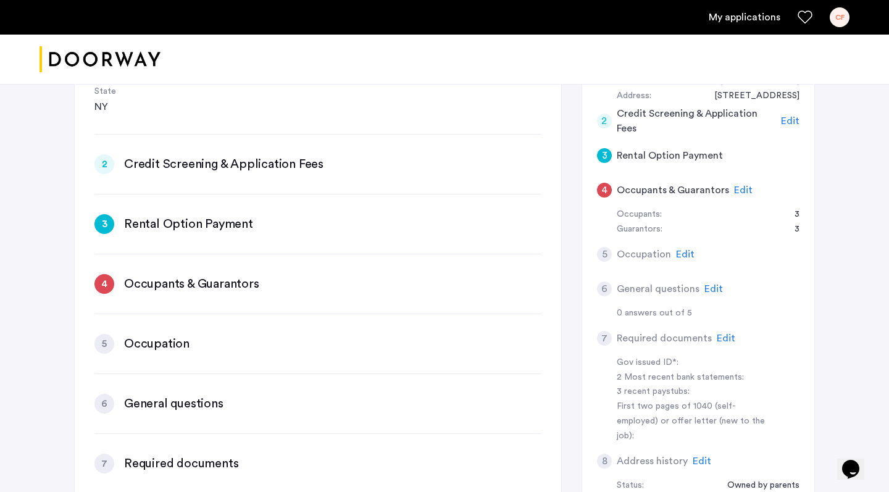
scroll to position [235, 0]
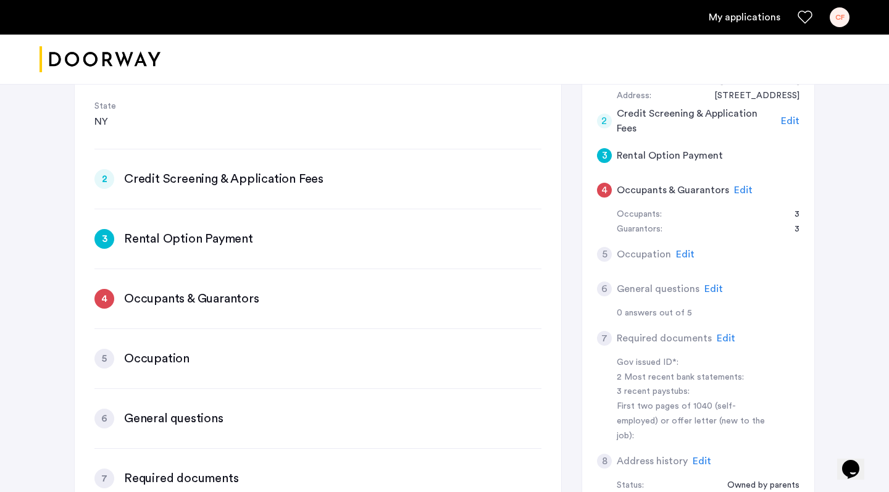
click at [105, 174] on div "2" at bounding box center [104, 179] width 20 height 20
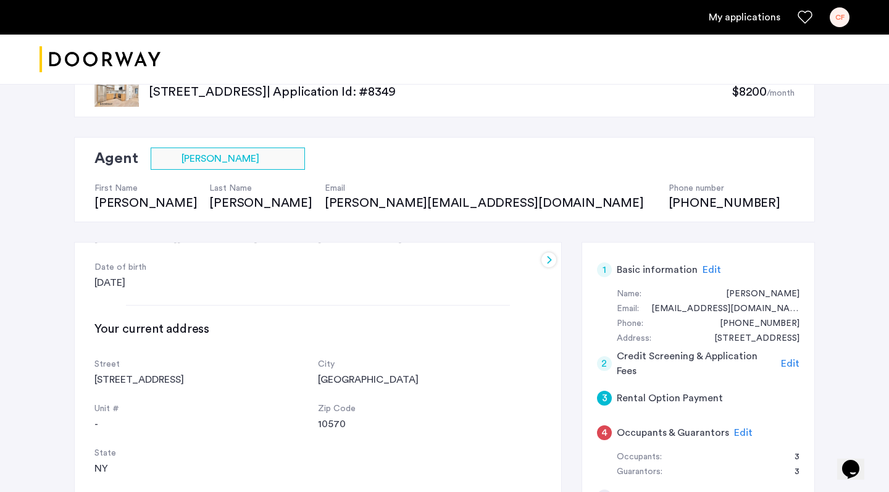
scroll to position [57, 0]
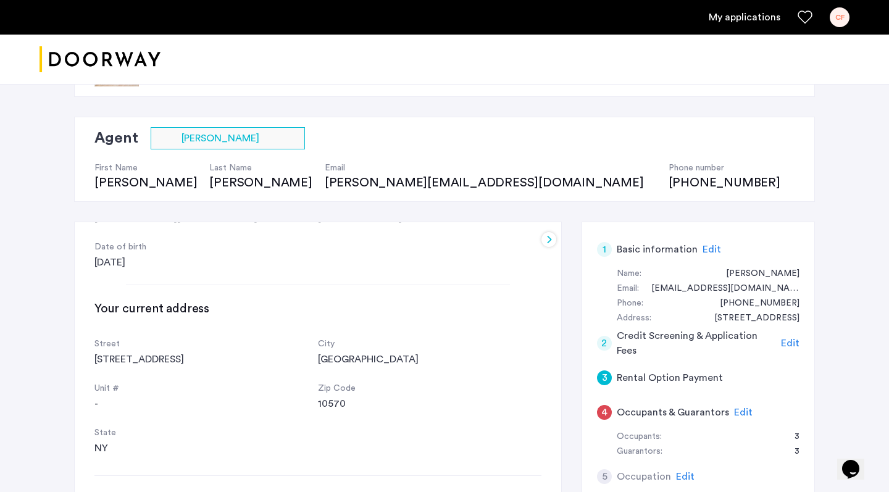
click at [788, 338] on span "Edit" at bounding box center [790, 343] width 19 height 10
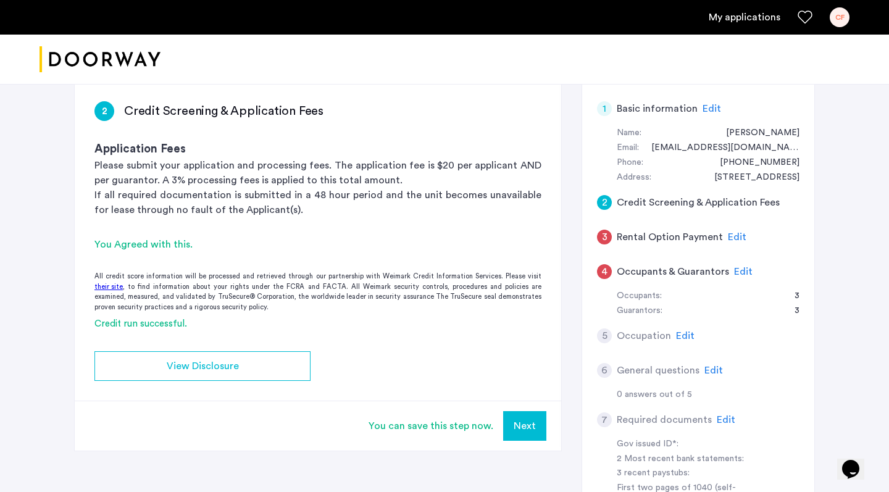
scroll to position [191, 0]
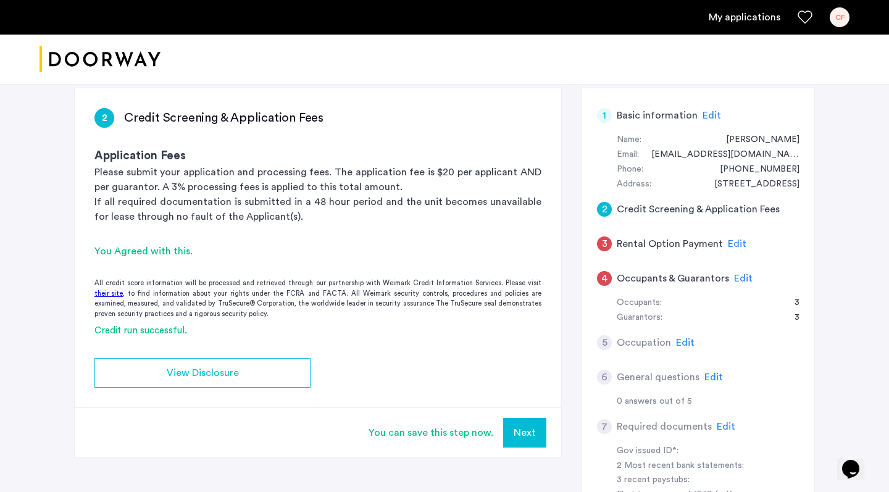
click at [246, 389] on app-credit-screening "2 Credit Screening & Application Fees Application Fees Please submit your appli…" at bounding box center [318, 272] width 486 height 369
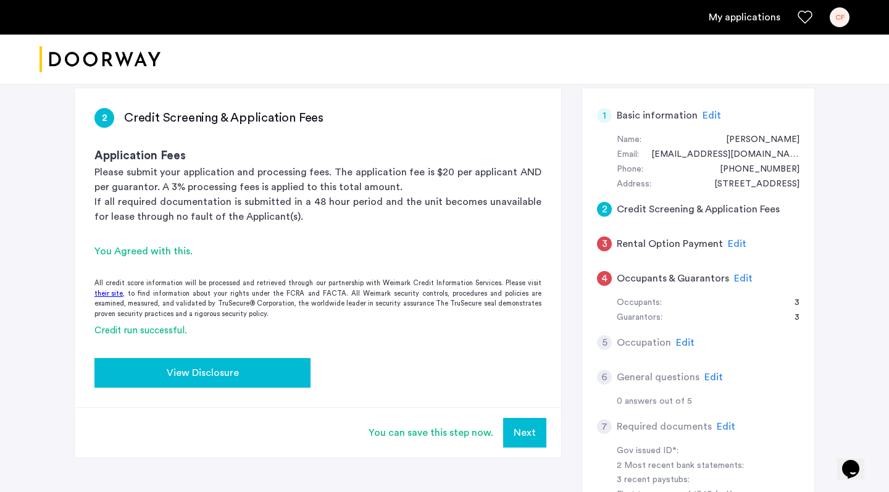
click at [243, 371] on div "View Disclosure" at bounding box center [202, 372] width 196 height 15
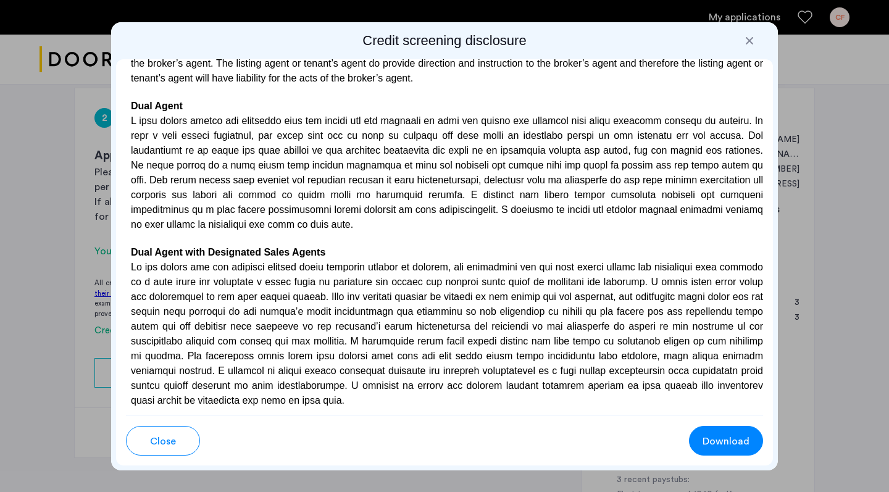
scroll to position [3163, 0]
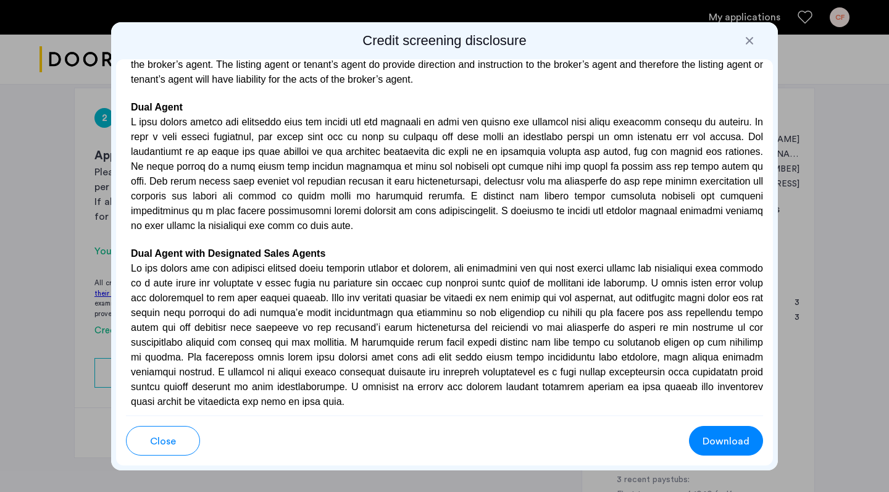
click at [164, 446] on span "Close" at bounding box center [163, 441] width 26 height 15
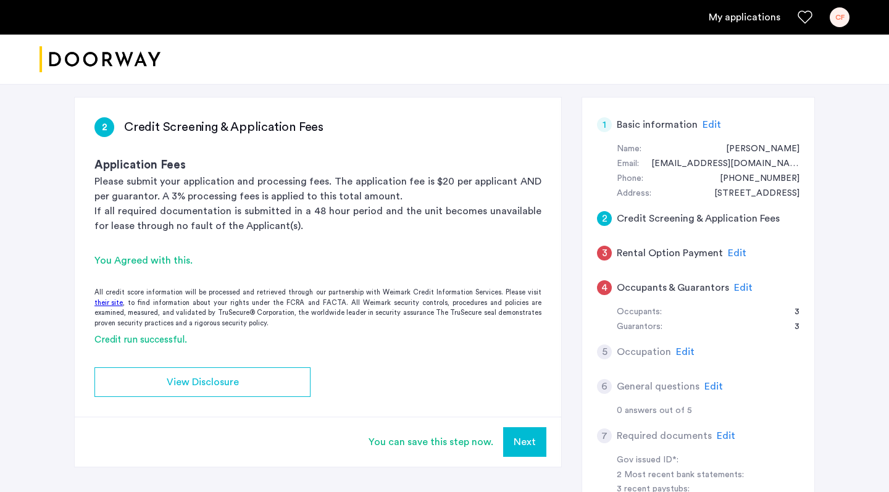
scroll to position [181, 0]
